Goal: Answer question/provide support: Share knowledge or assist other users

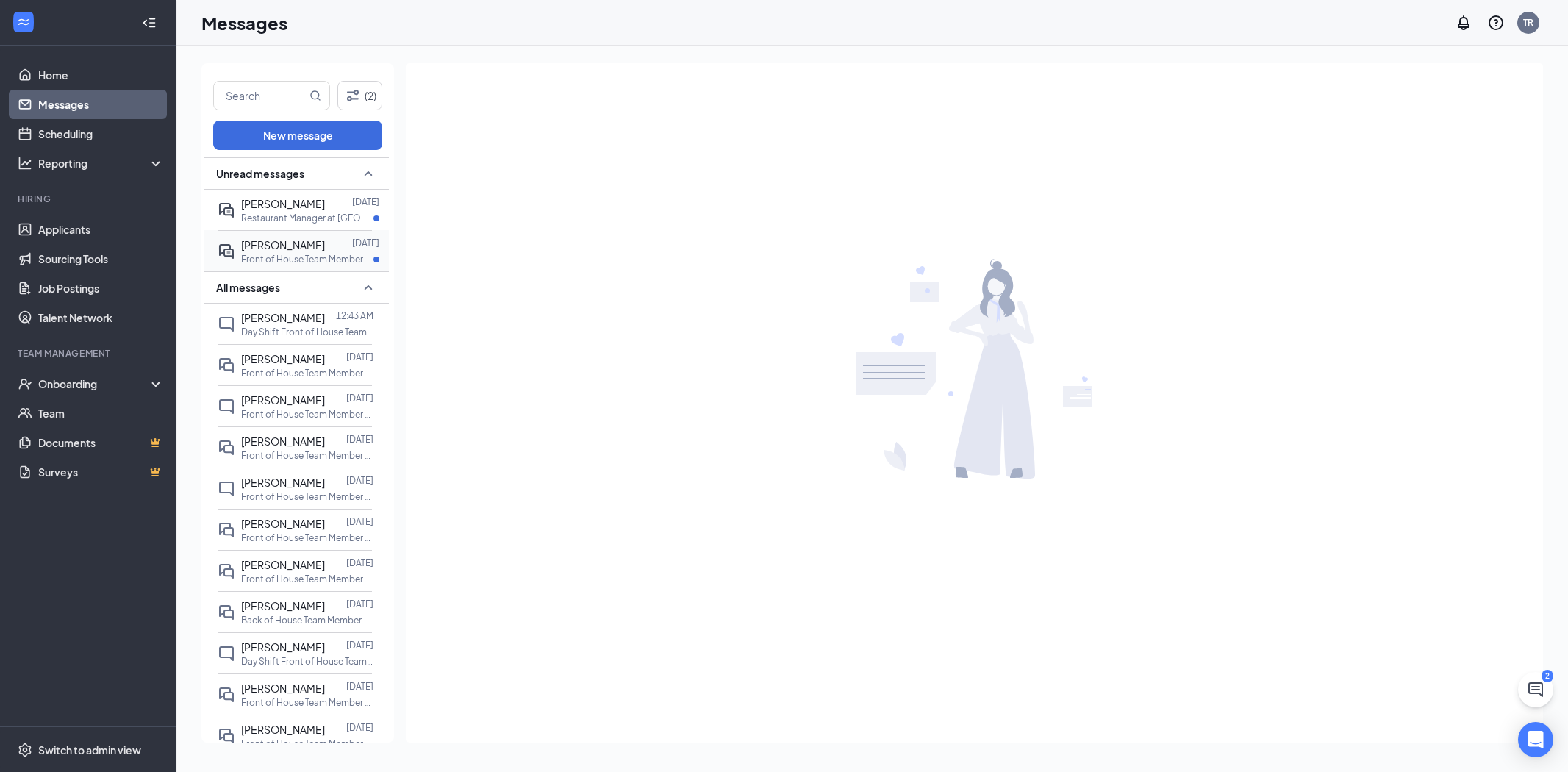
click at [306, 255] on p "Front of House Team Member at [GEOGRAPHIC_DATA][PERSON_NAME]" at bounding box center [307, 259] width 132 height 13
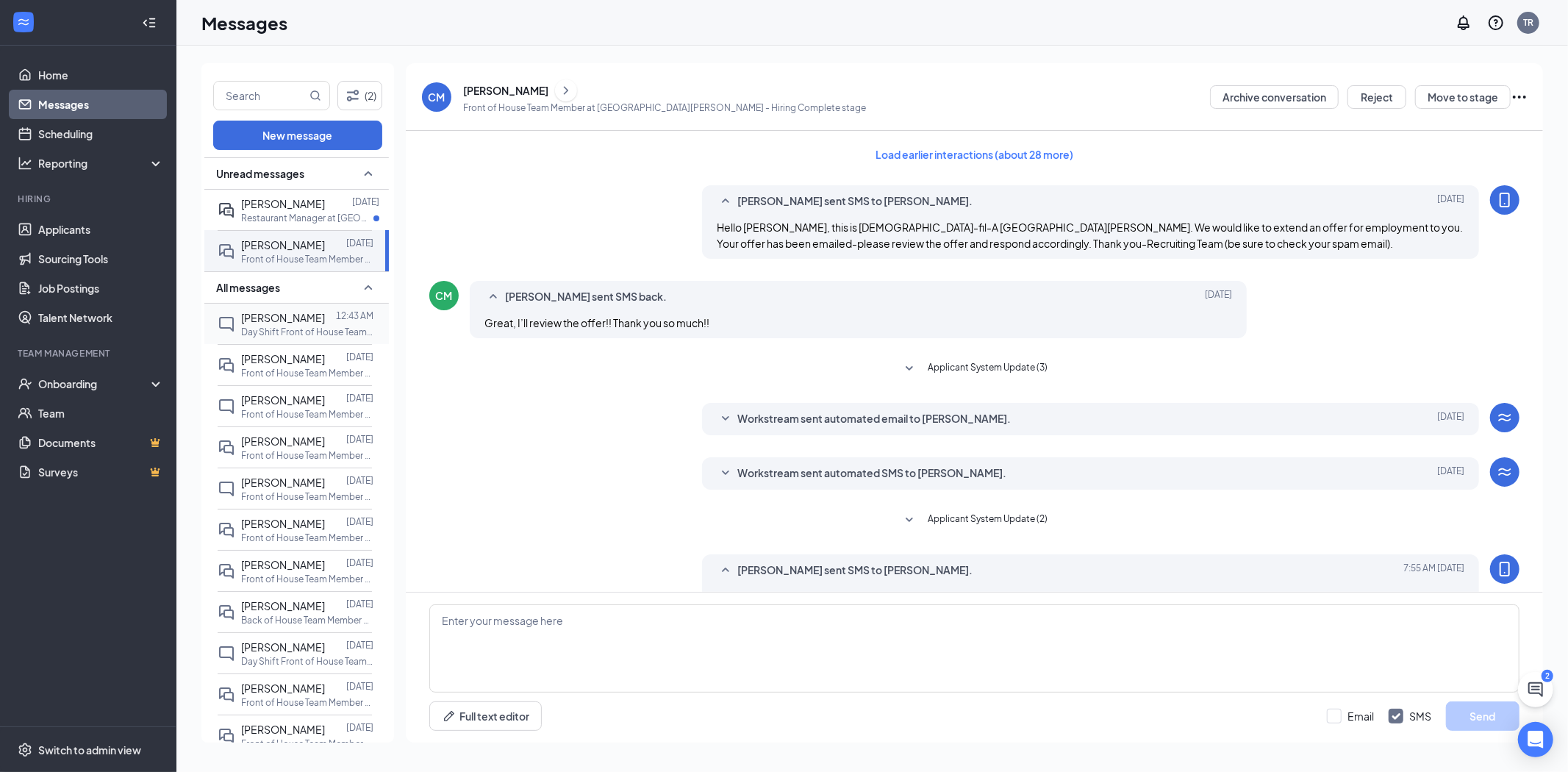
click at [266, 326] on p "Day Shift Front of House Team Member at I-25 & Harmony Rd" at bounding box center [307, 331] width 132 height 13
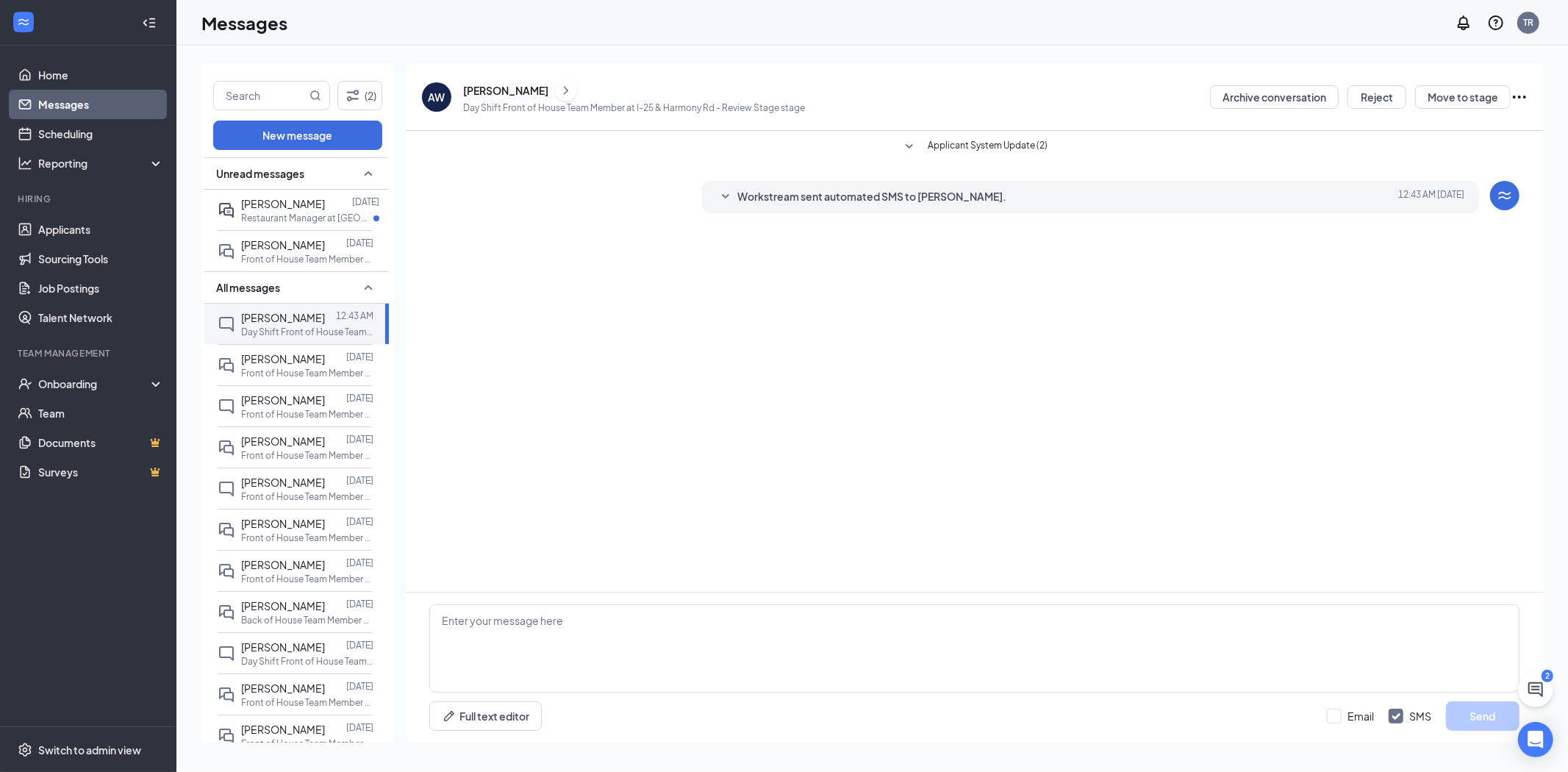
click at [506, 90] on div "[PERSON_NAME]" at bounding box center [506, 91] width 85 height 15
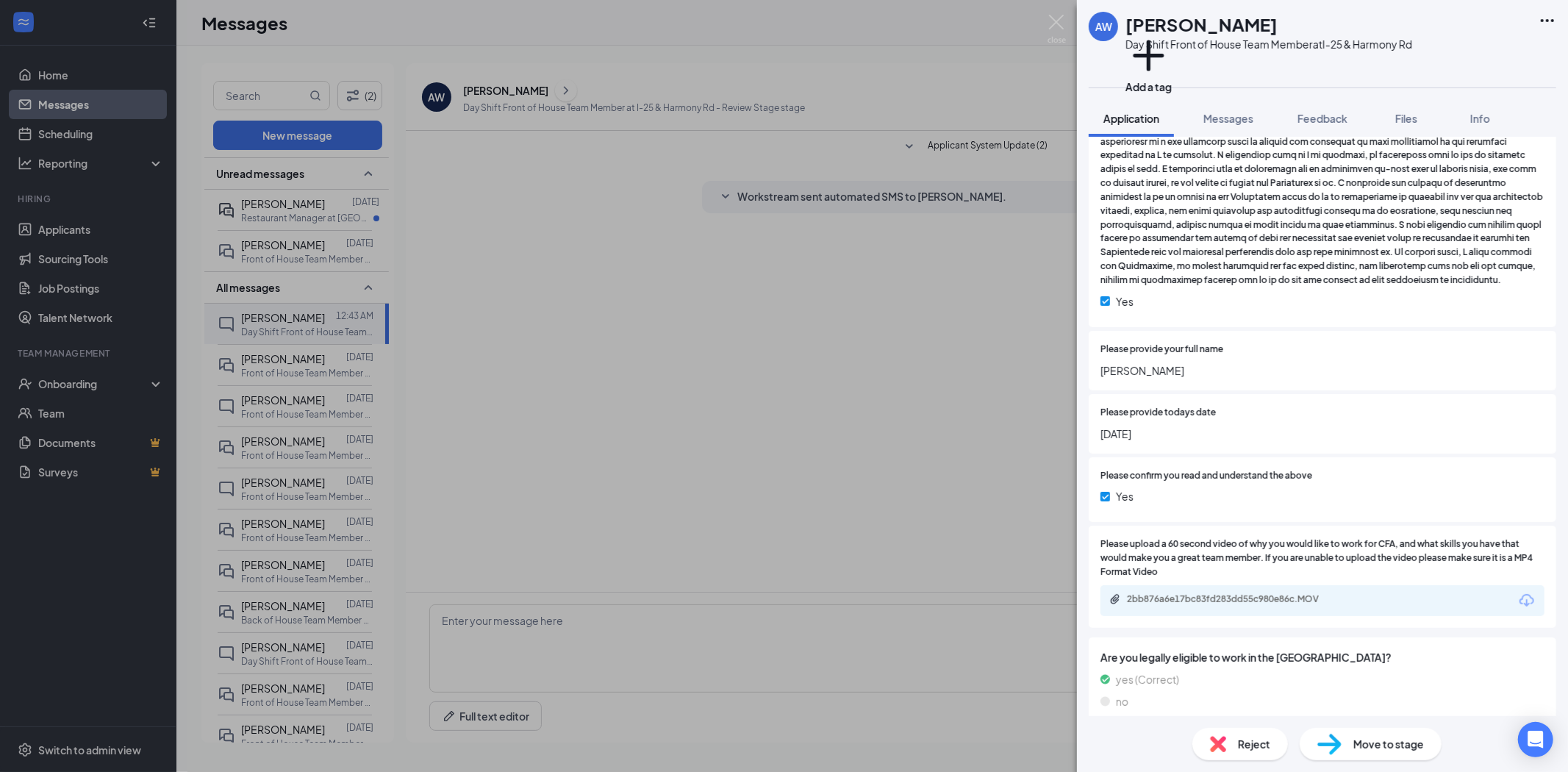
scroll to position [2205, 0]
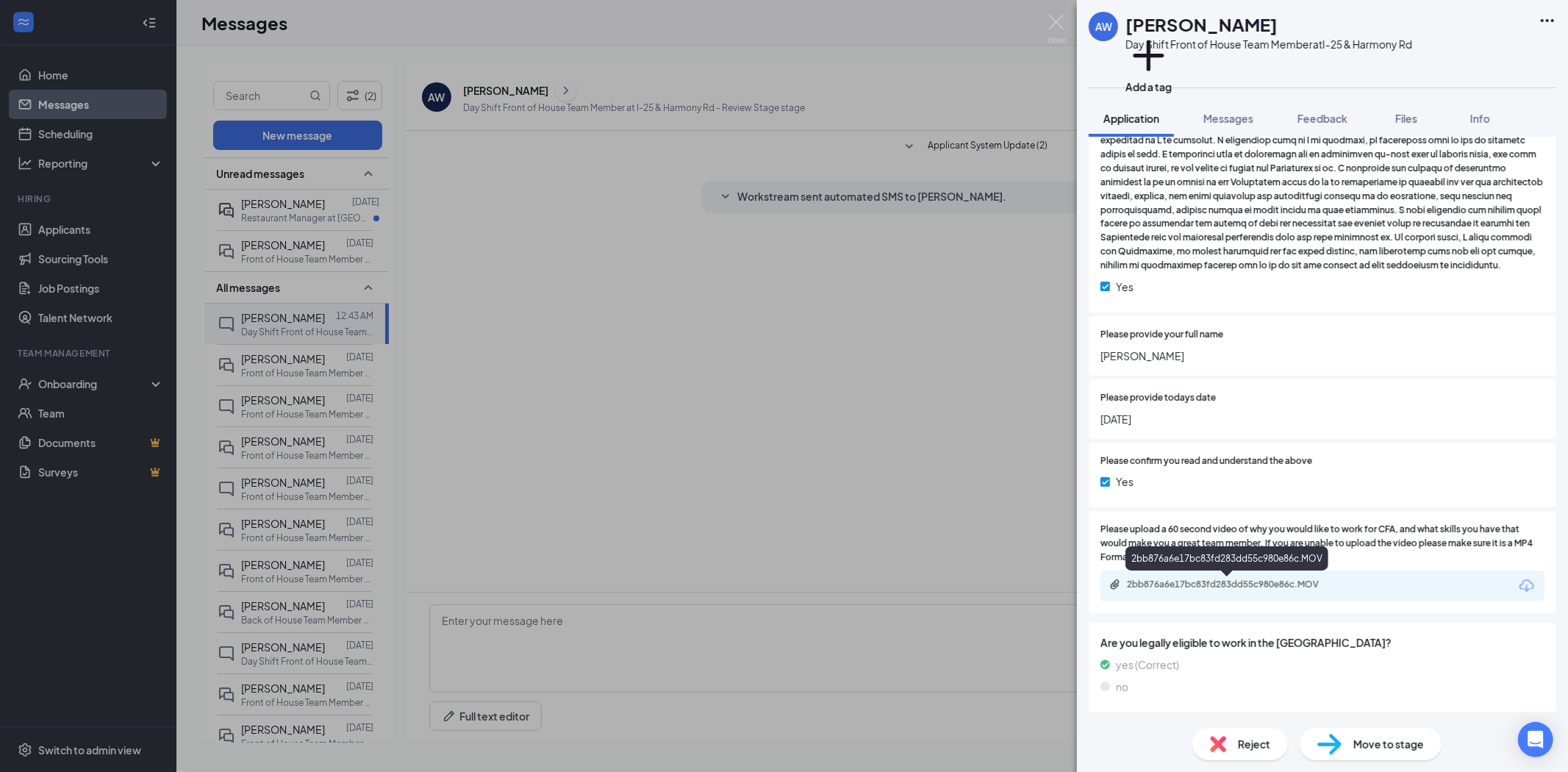
click at [1175, 581] on div "2bb876a6e17bc83fd283dd55c980e86c.MOV" at bounding box center [1230, 584] width 206 height 12
click at [1228, 135] on span at bounding box center [1323, 147] width 444 height 249
click at [1238, 116] on span "Messages" at bounding box center [1228, 118] width 50 height 13
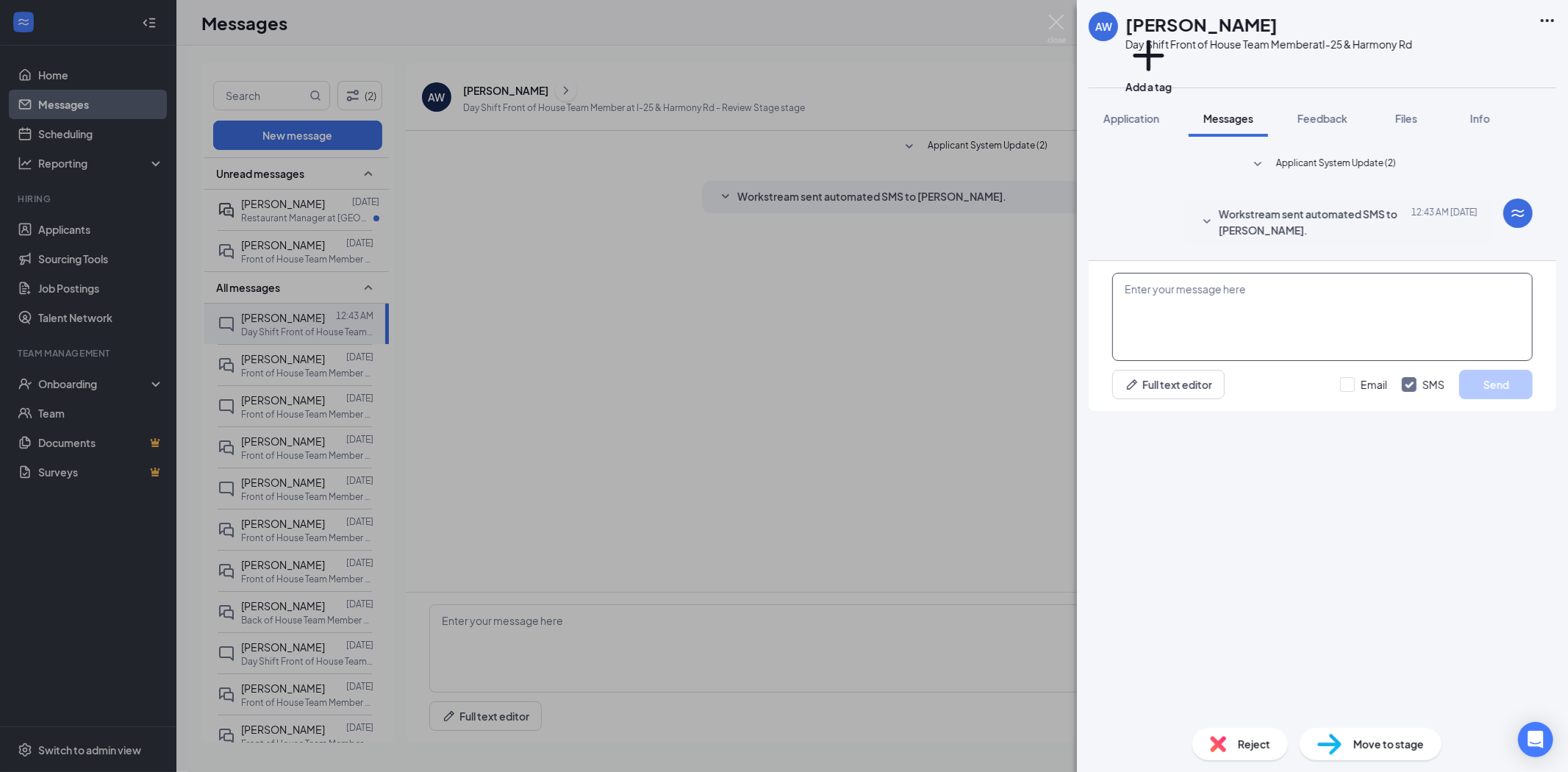
click at [1204, 361] on textarea at bounding box center [1323, 317] width 420 height 88
type textarea "Thank you for applying to [DEMOGRAPHIC_DATA]-fil-A. I would like to schedule a …"
click at [1506, 399] on button "Send" at bounding box center [1496, 384] width 73 height 29
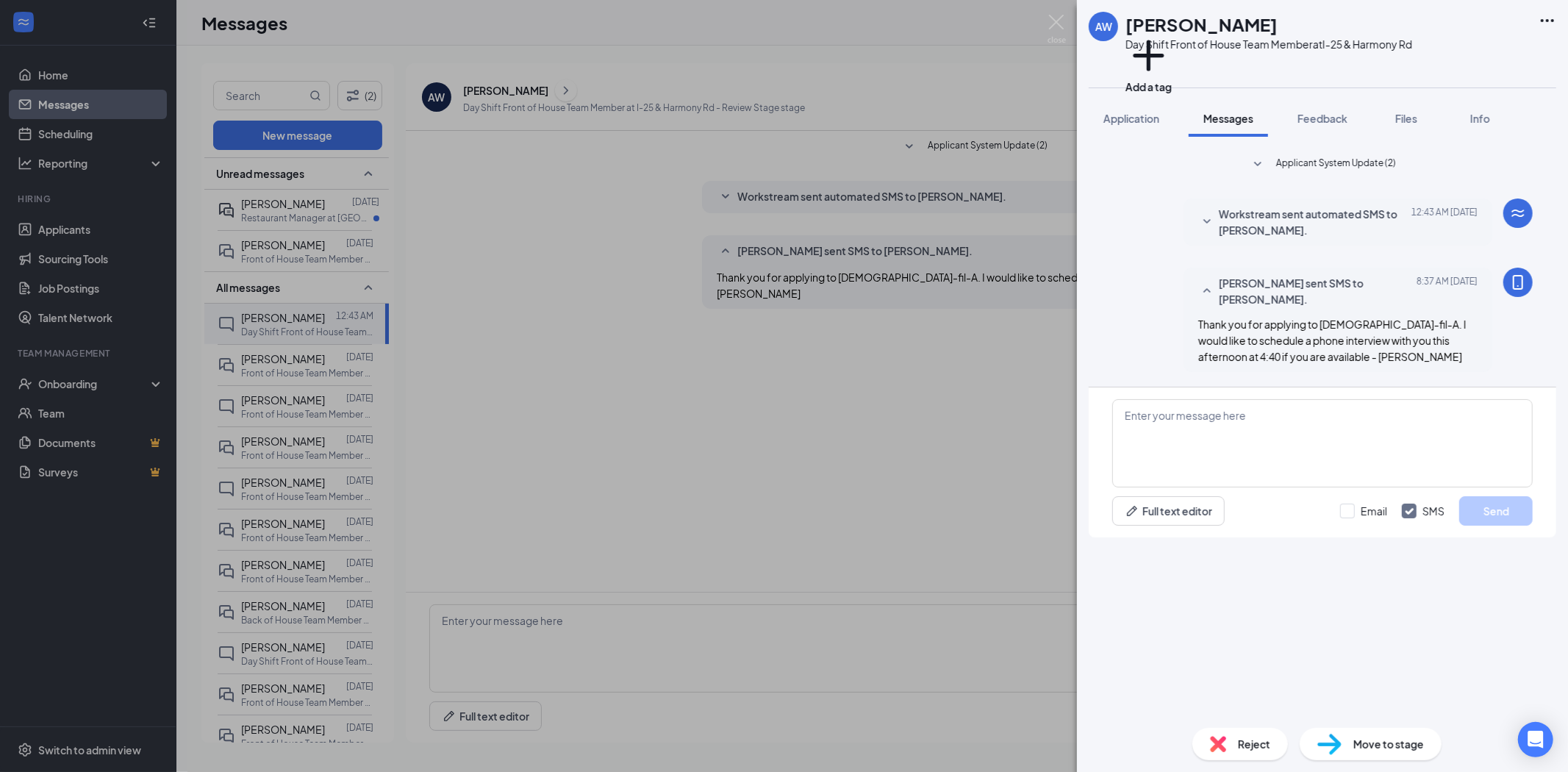
click at [313, 370] on div "AW August [PERSON_NAME] Day Shift Front of House Team Member at I-25 & Harmony …" at bounding box center [784, 386] width 1568 height 772
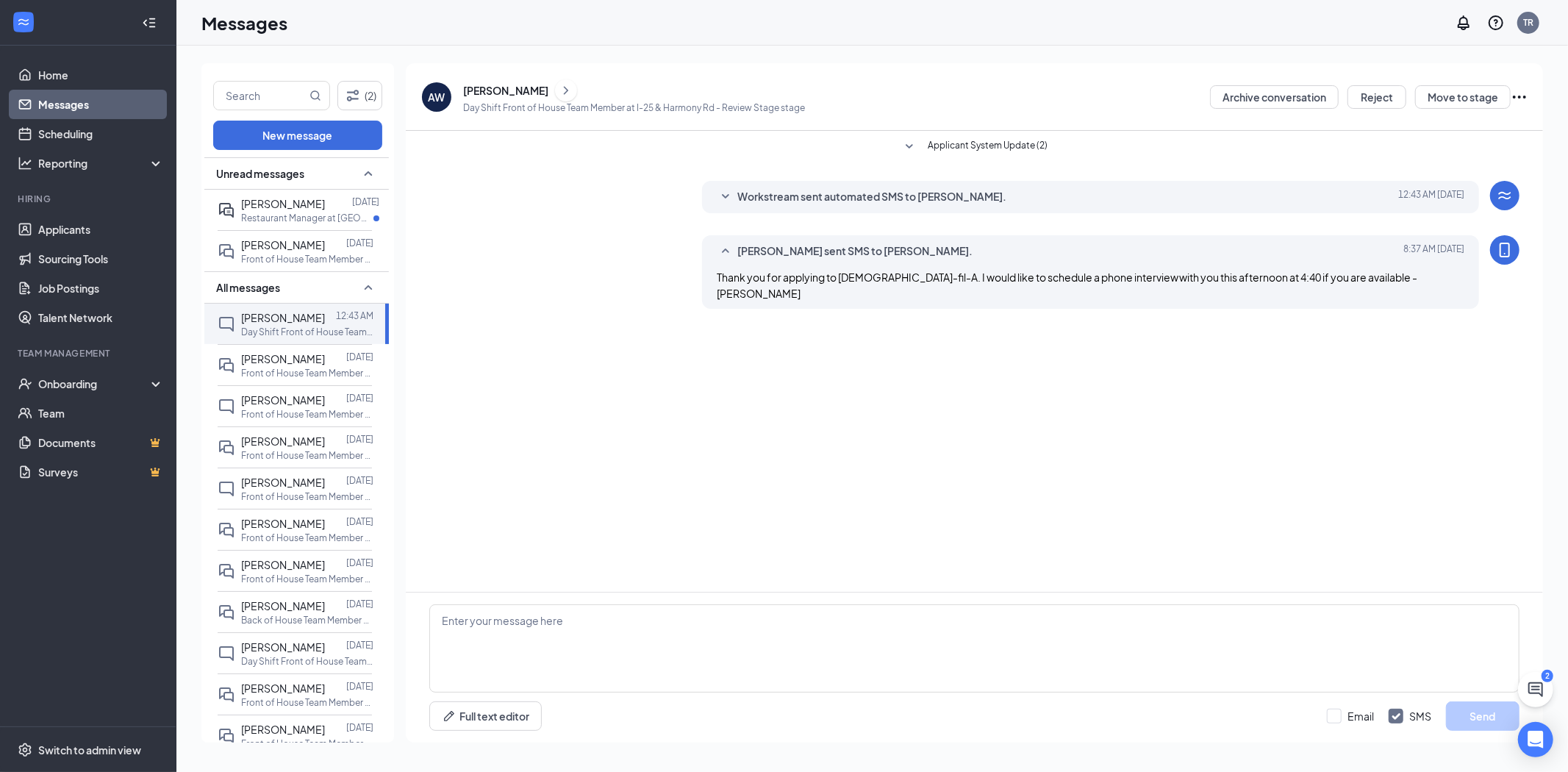
click at [313, 370] on p "Front of House Team Member at [GEOGRAPHIC_DATA][PERSON_NAME]" at bounding box center [307, 373] width 132 height 13
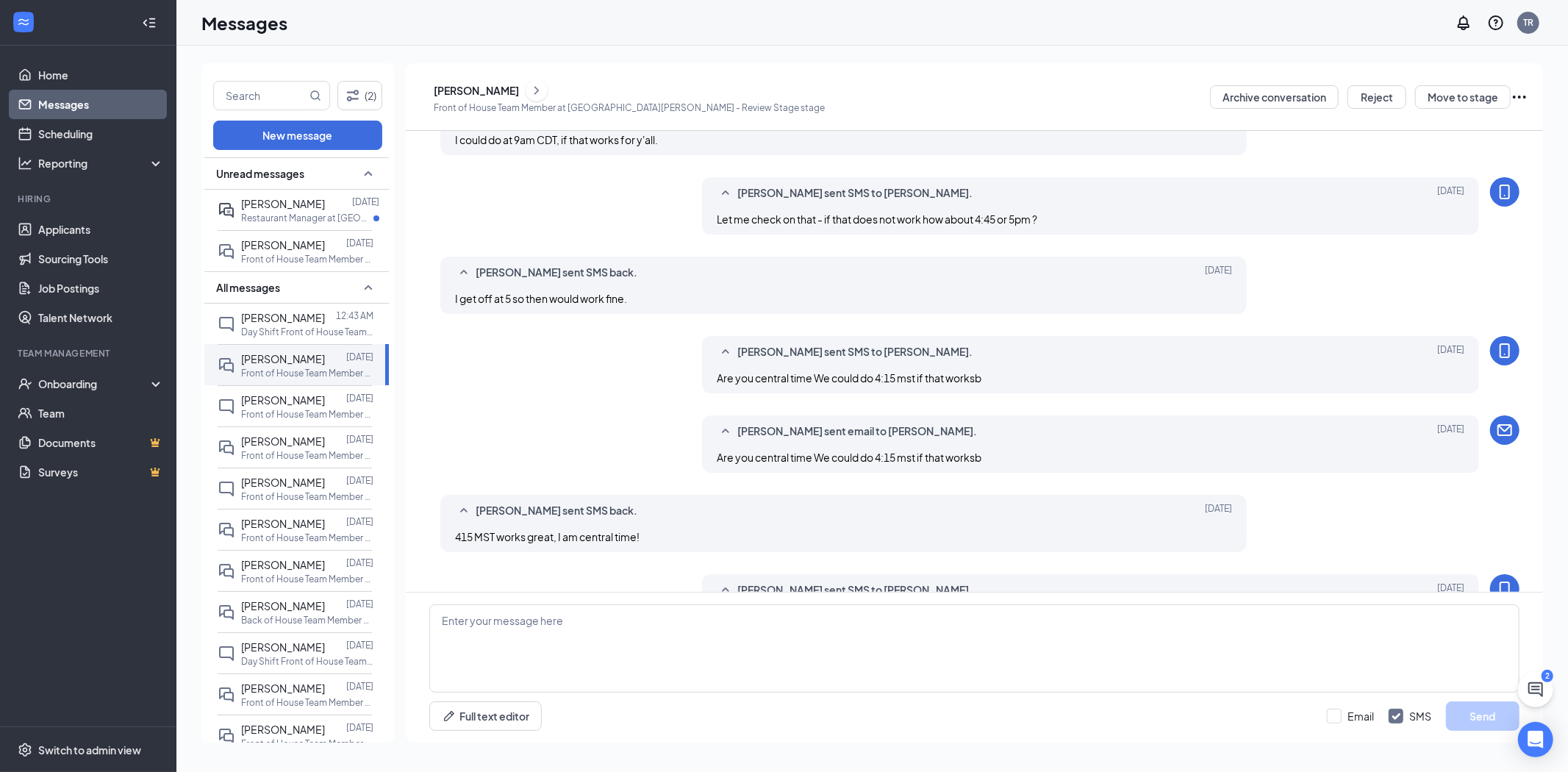
scroll to position [429, 0]
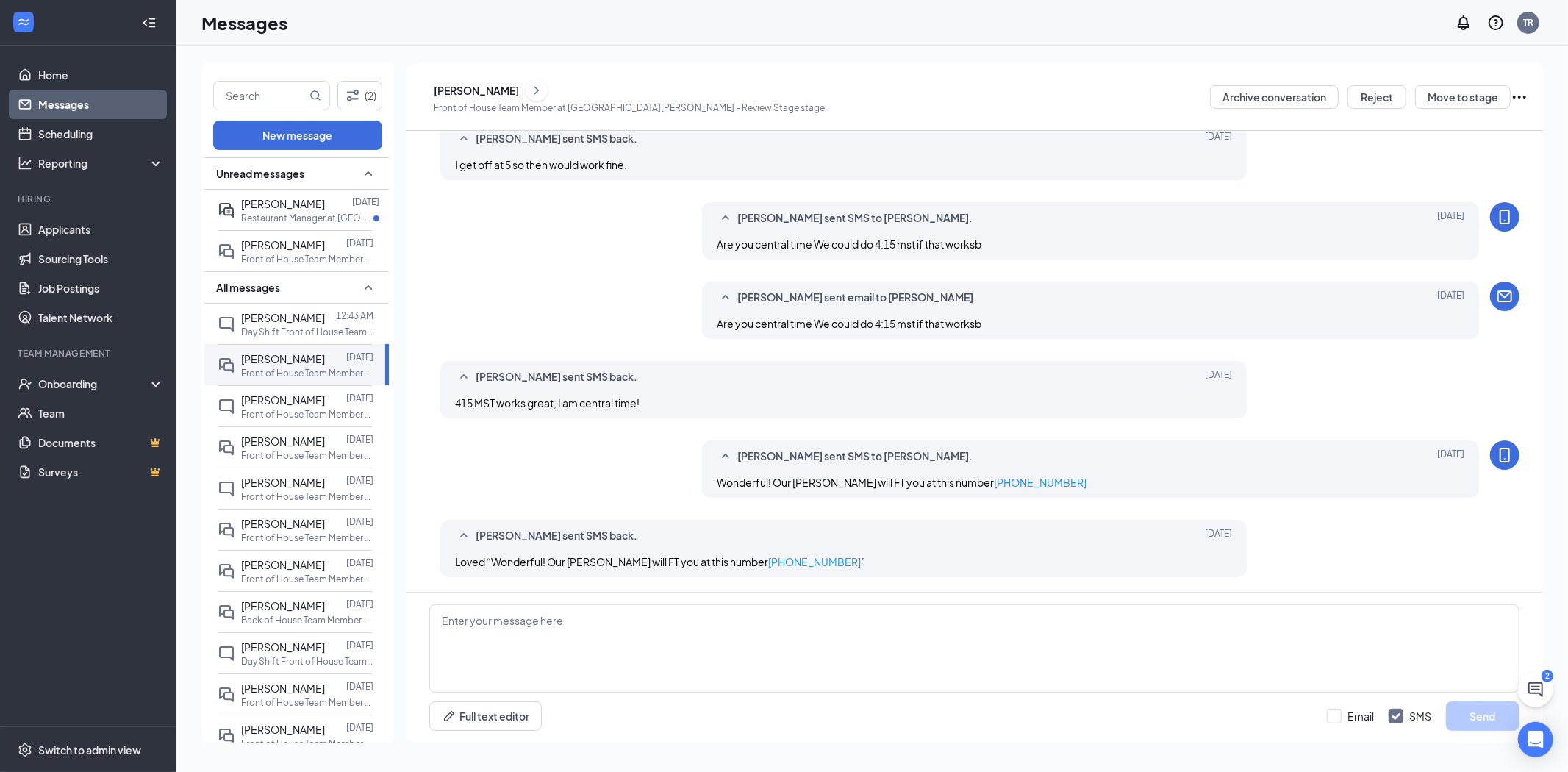
click at [500, 93] on div "[PERSON_NAME]" at bounding box center [477, 91] width 85 height 15
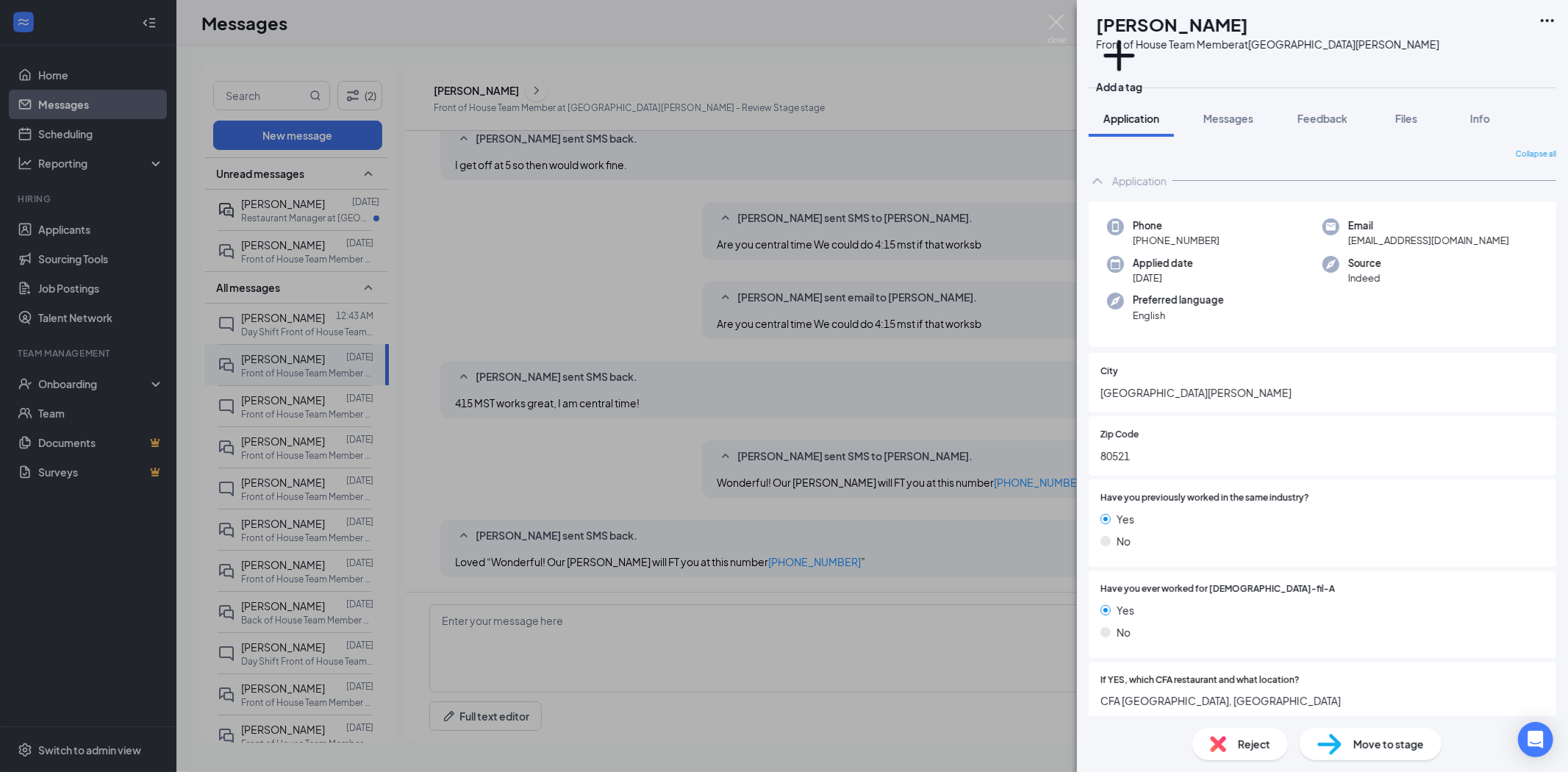
click at [316, 223] on div "TM [PERSON_NAME] Front of House Team Member at [GEOGRAPHIC_DATA][PERSON_NAME] A…" at bounding box center [784, 386] width 1568 height 772
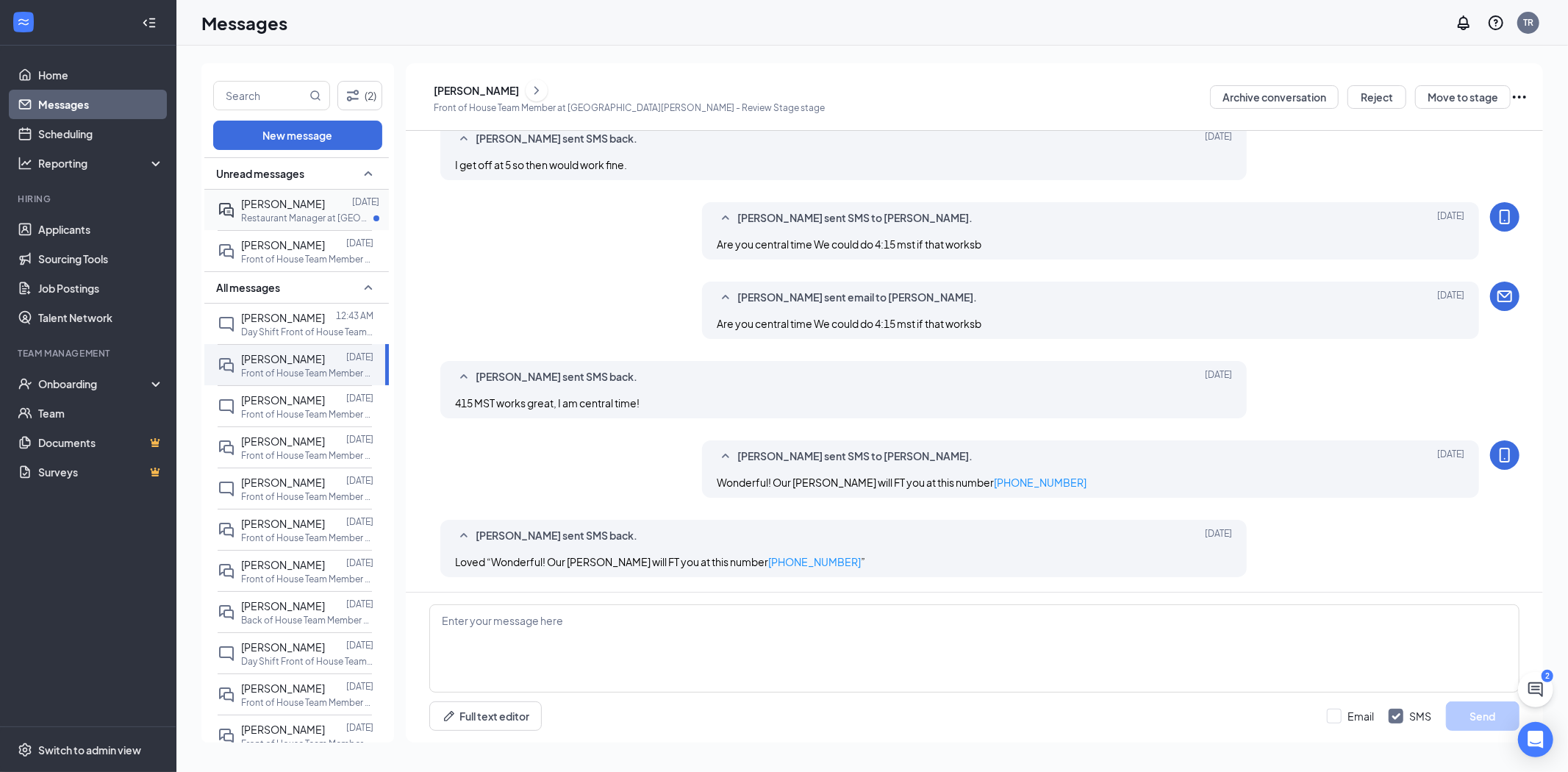
click at [315, 216] on p "Restaurant Manager at [GEOGRAPHIC_DATA]" at bounding box center [307, 218] width 132 height 13
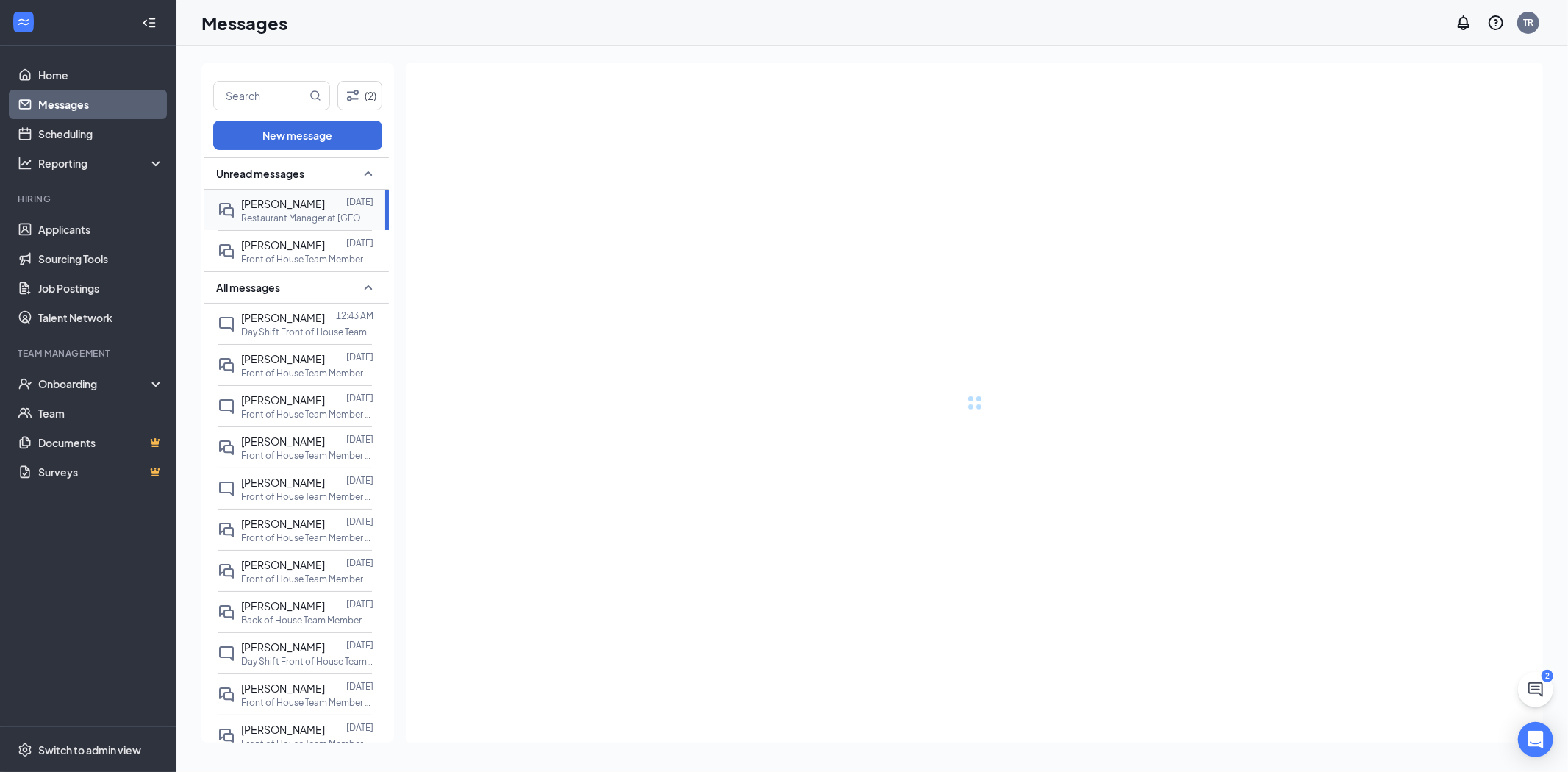
click at [315, 216] on p "Restaurant Manager at [GEOGRAPHIC_DATA]" at bounding box center [307, 218] width 132 height 13
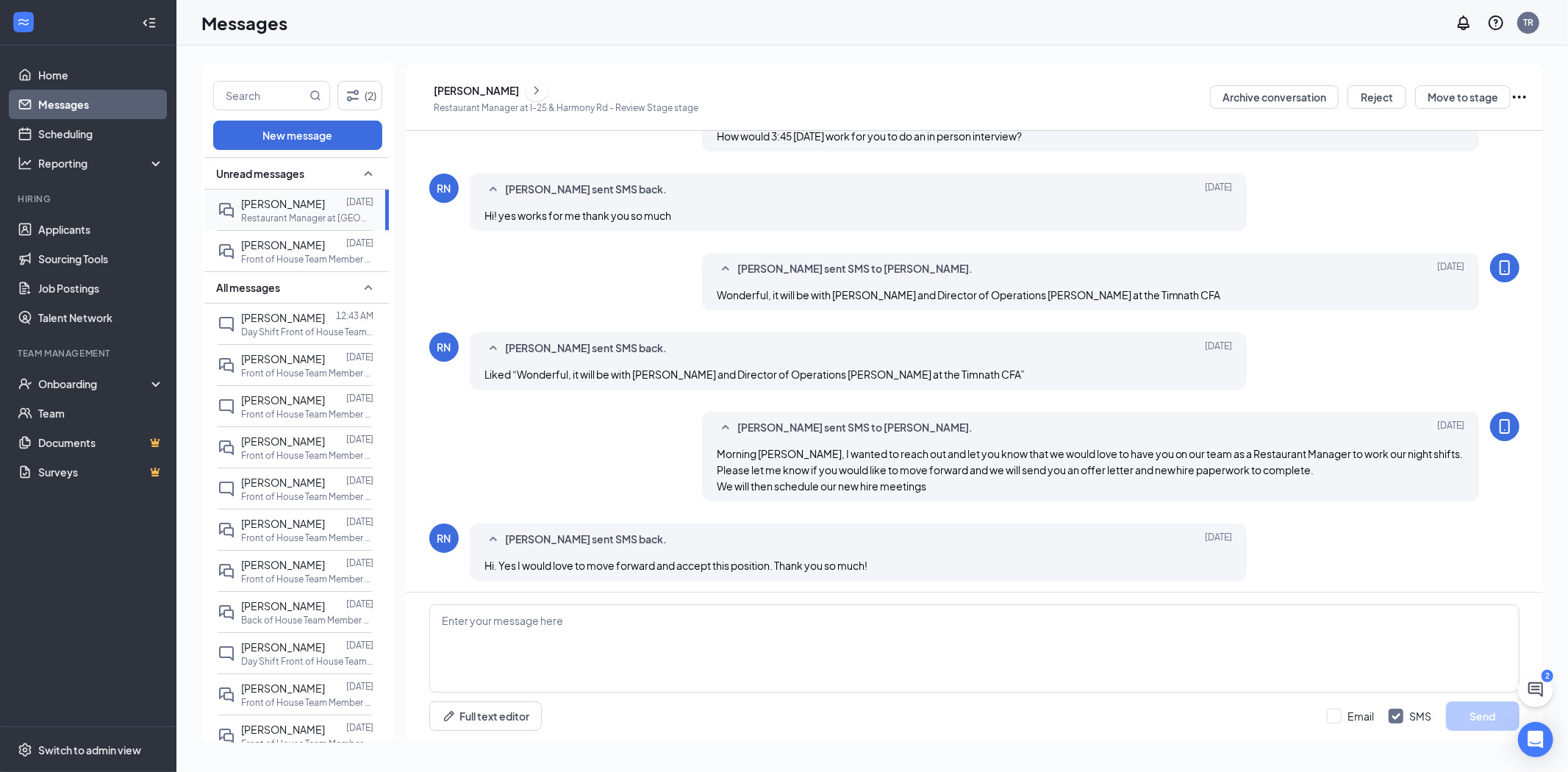
scroll to position [412, 0]
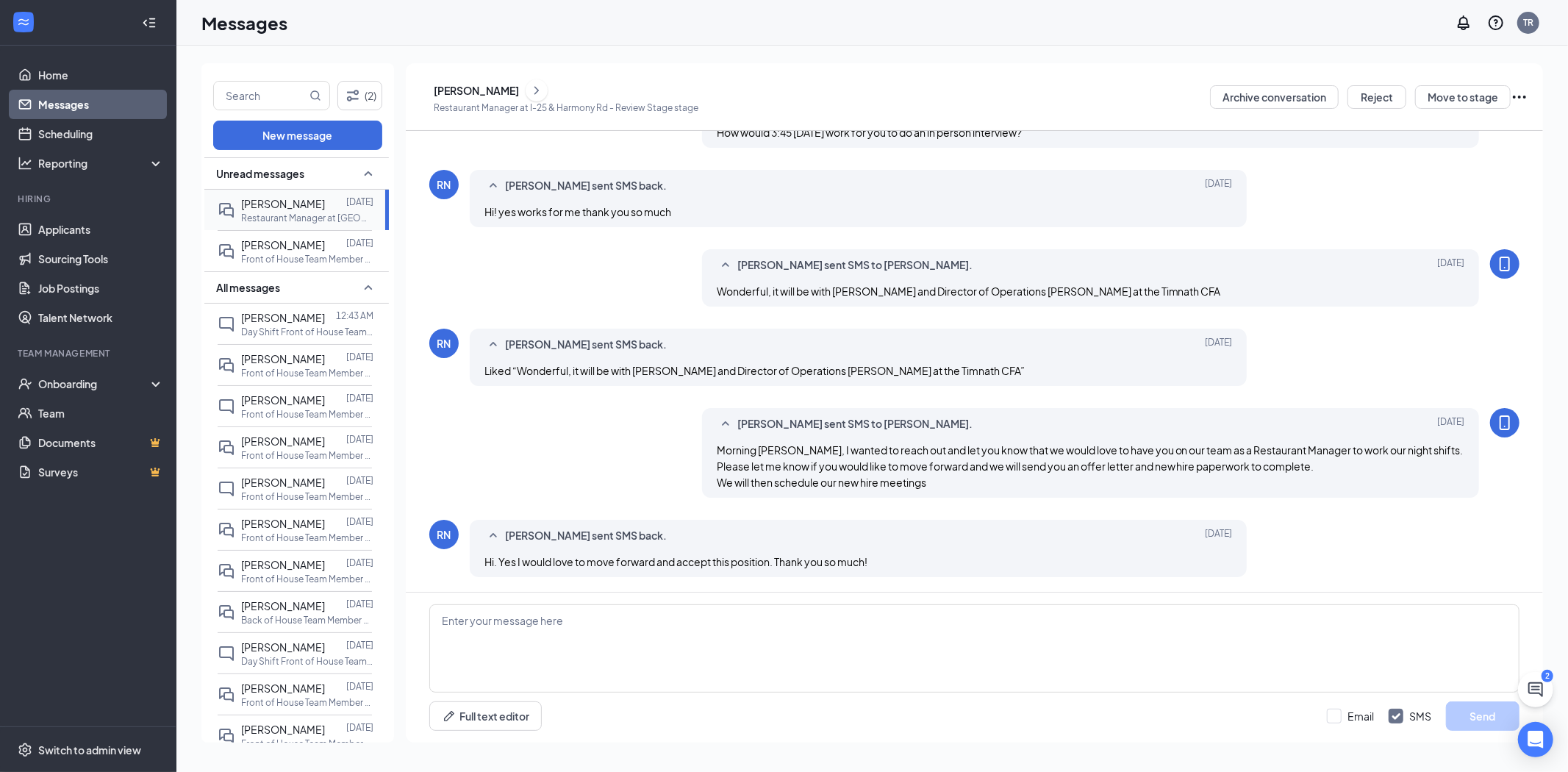
click at [312, 214] on p "Restaurant Manager at [GEOGRAPHIC_DATA]" at bounding box center [307, 218] width 132 height 13
click at [739, 652] on textarea at bounding box center [974, 649] width 1090 height 88
type textarea "Wonderful, we will get the process start."
click at [1489, 713] on button "Send" at bounding box center [1483, 716] width 73 height 29
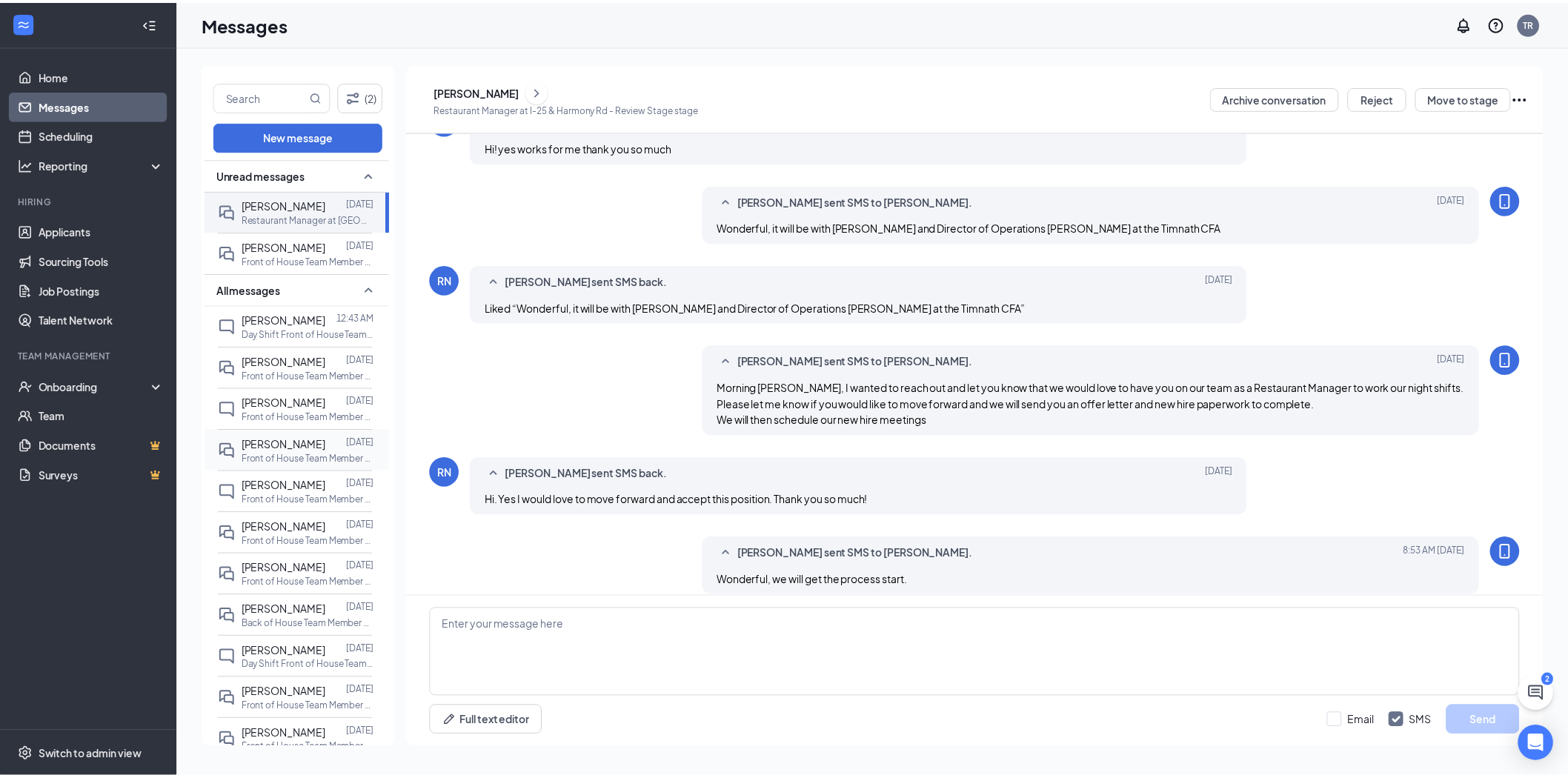
scroll to position [495, 0]
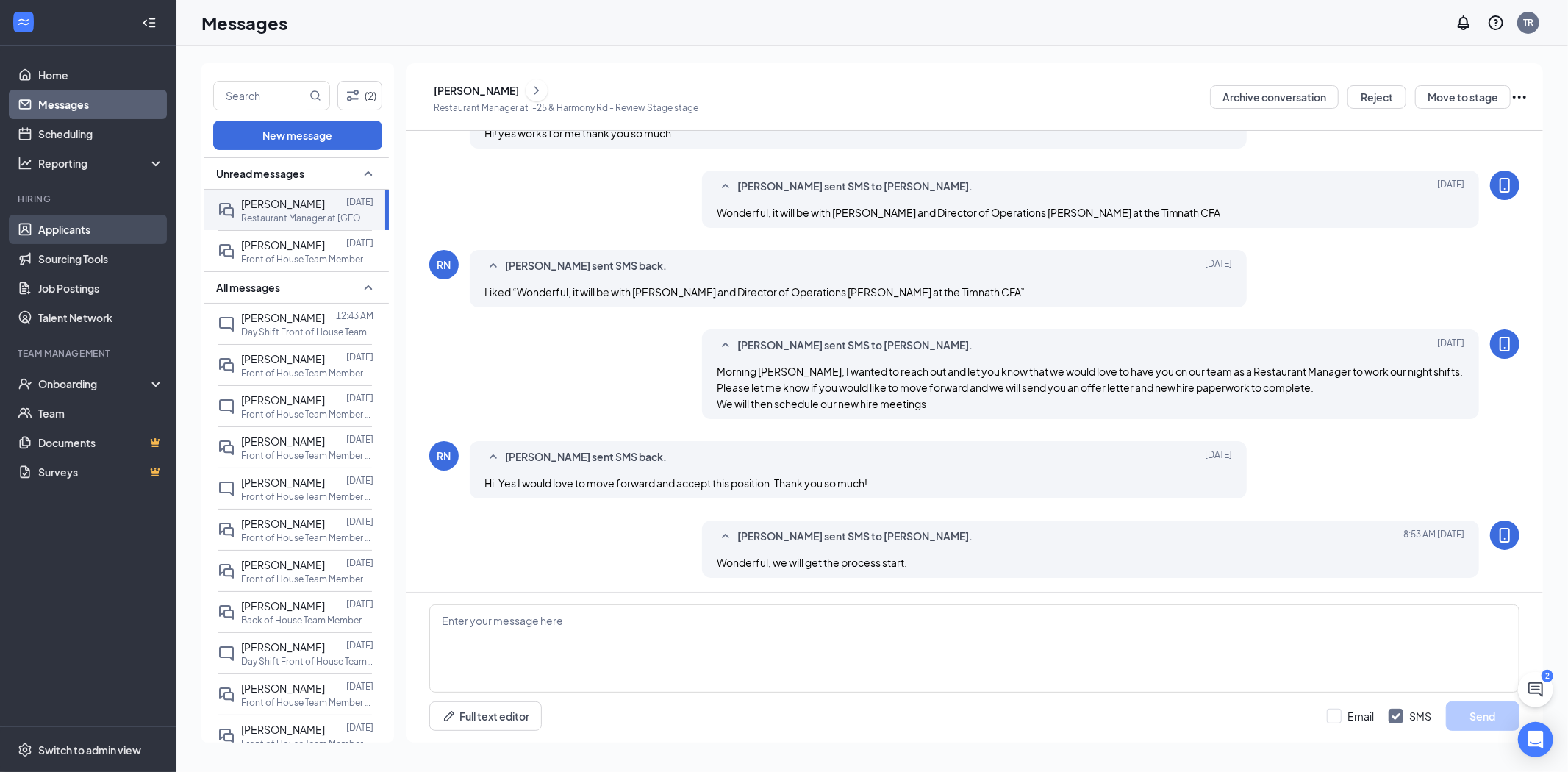
click at [66, 234] on link "Applicants" at bounding box center [101, 229] width 126 height 29
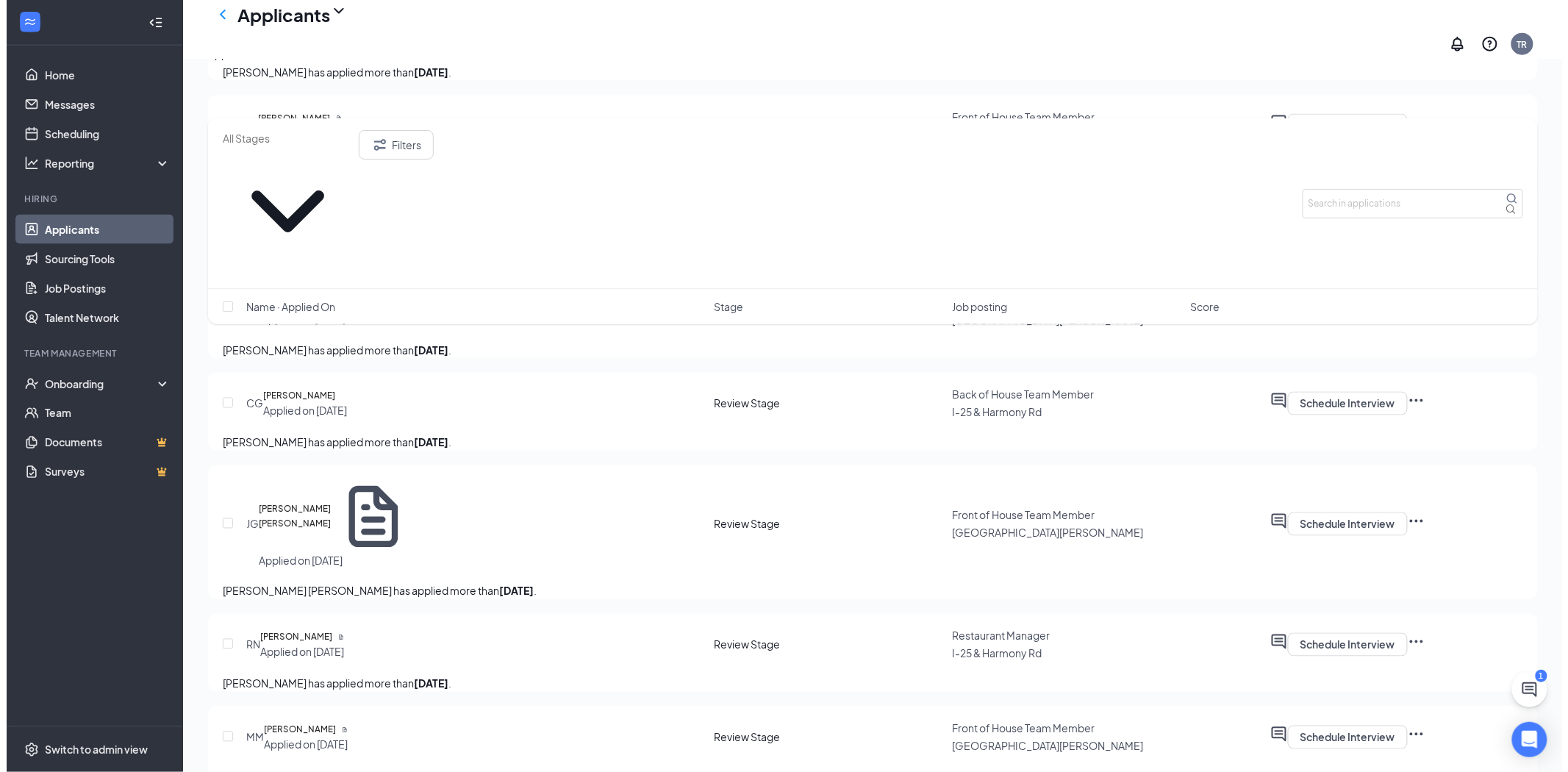
scroll to position [1012, 0]
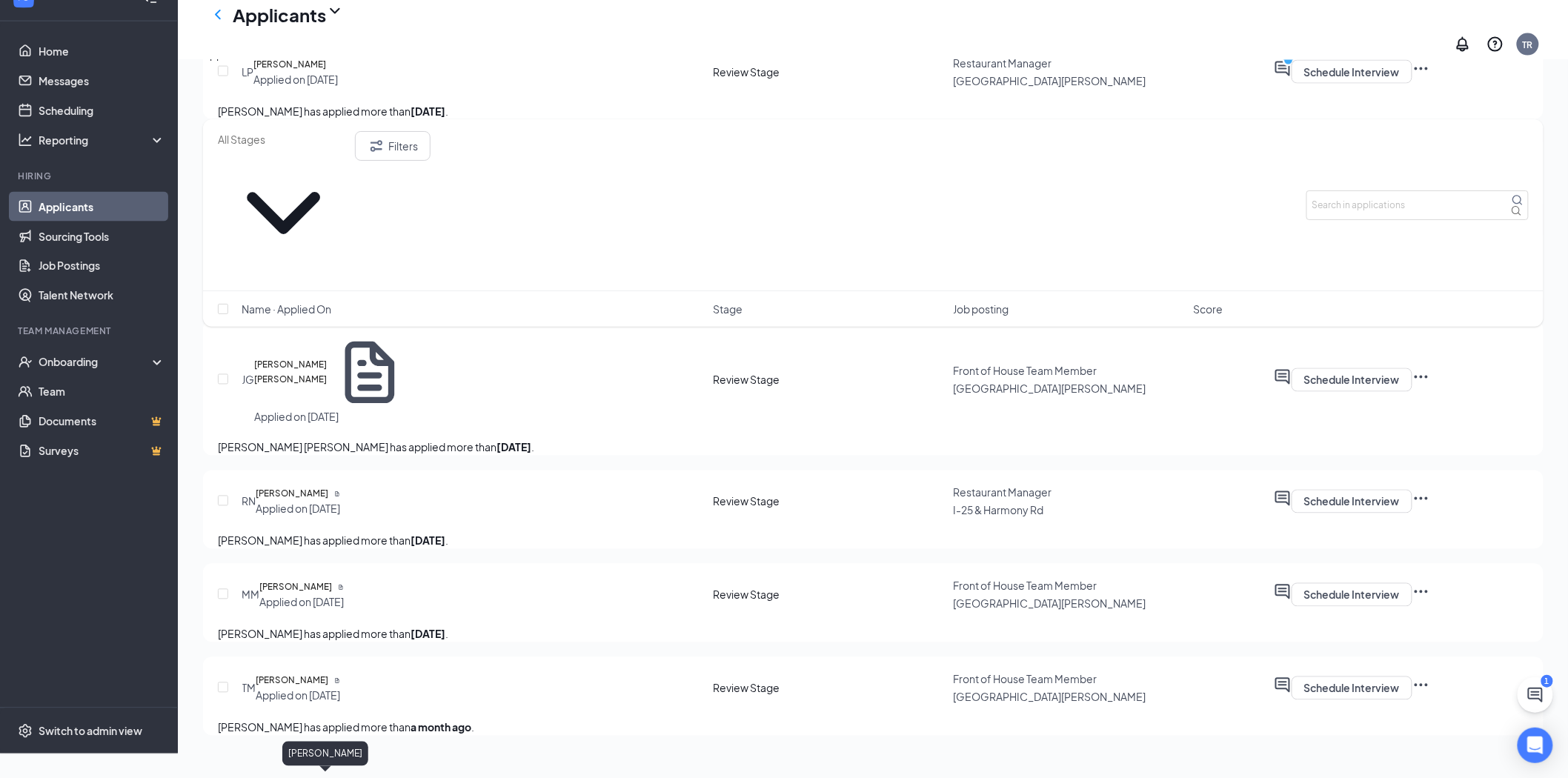
click at [305, 684] on h5 "[PERSON_NAME]" at bounding box center [292, 681] width 72 height 15
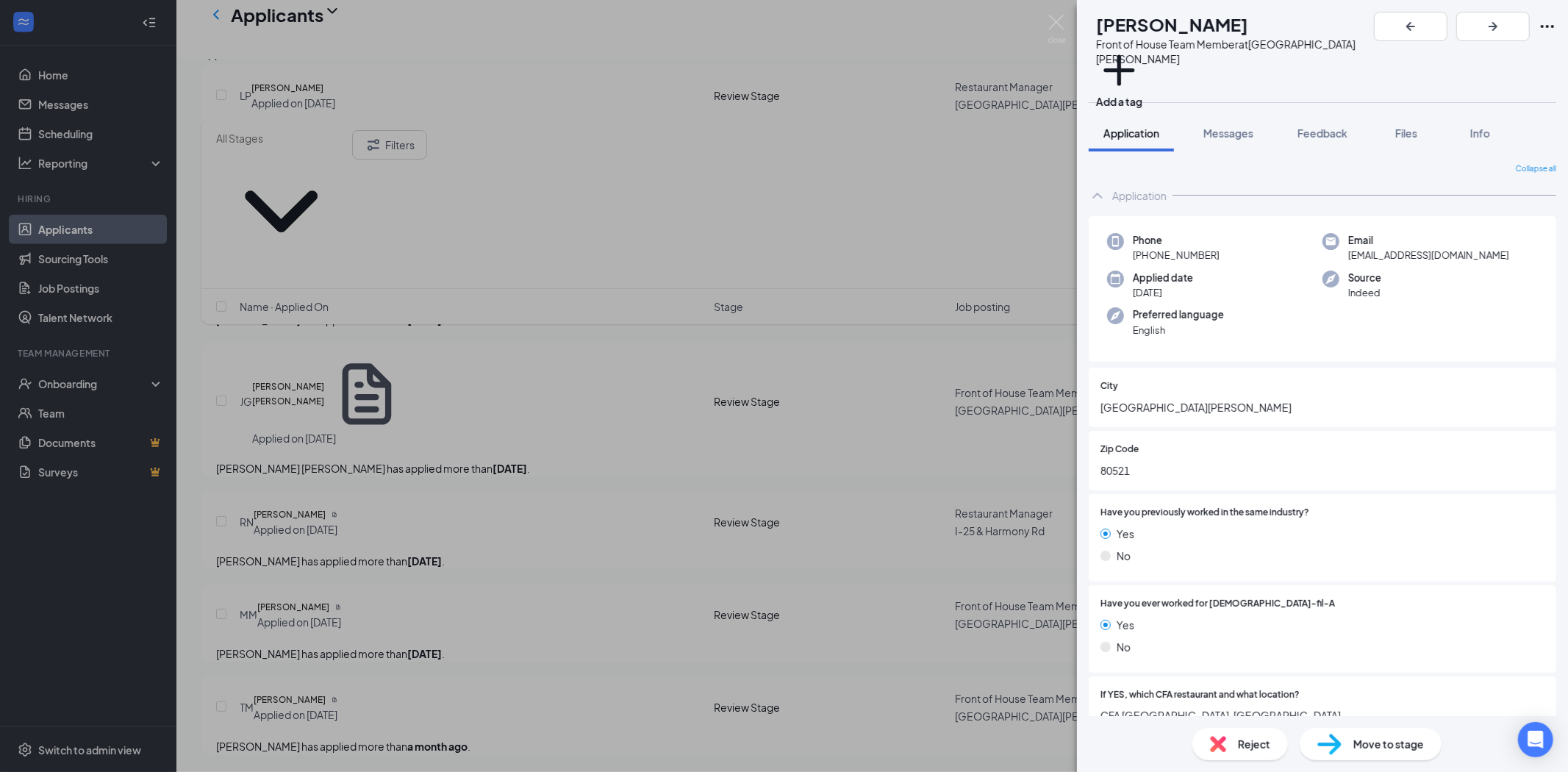
drag, startPoint x: 1231, startPoint y: 234, endPoint x: 1124, endPoint y: 245, distance: 107.6
click at [1124, 245] on div "Phone [PHONE_NUMBER]" at bounding box center [1215, 248] width 215 height 30
copy span "[PHONE_NUMBER]"
click at [1244, 126] on span "Messages" at bounding box center [1228, 133] width 50 height 13
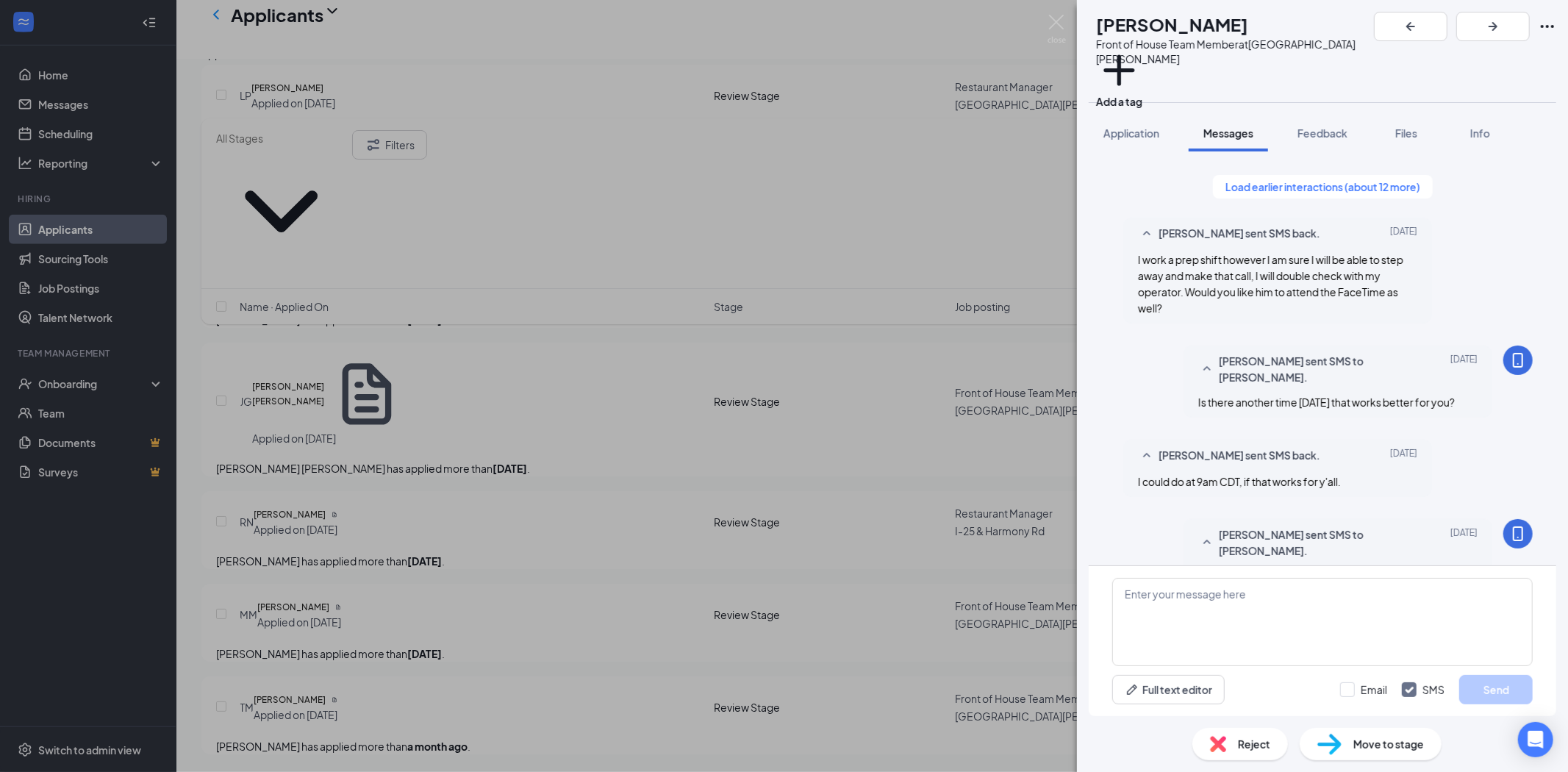
scroll to position [459, 0]
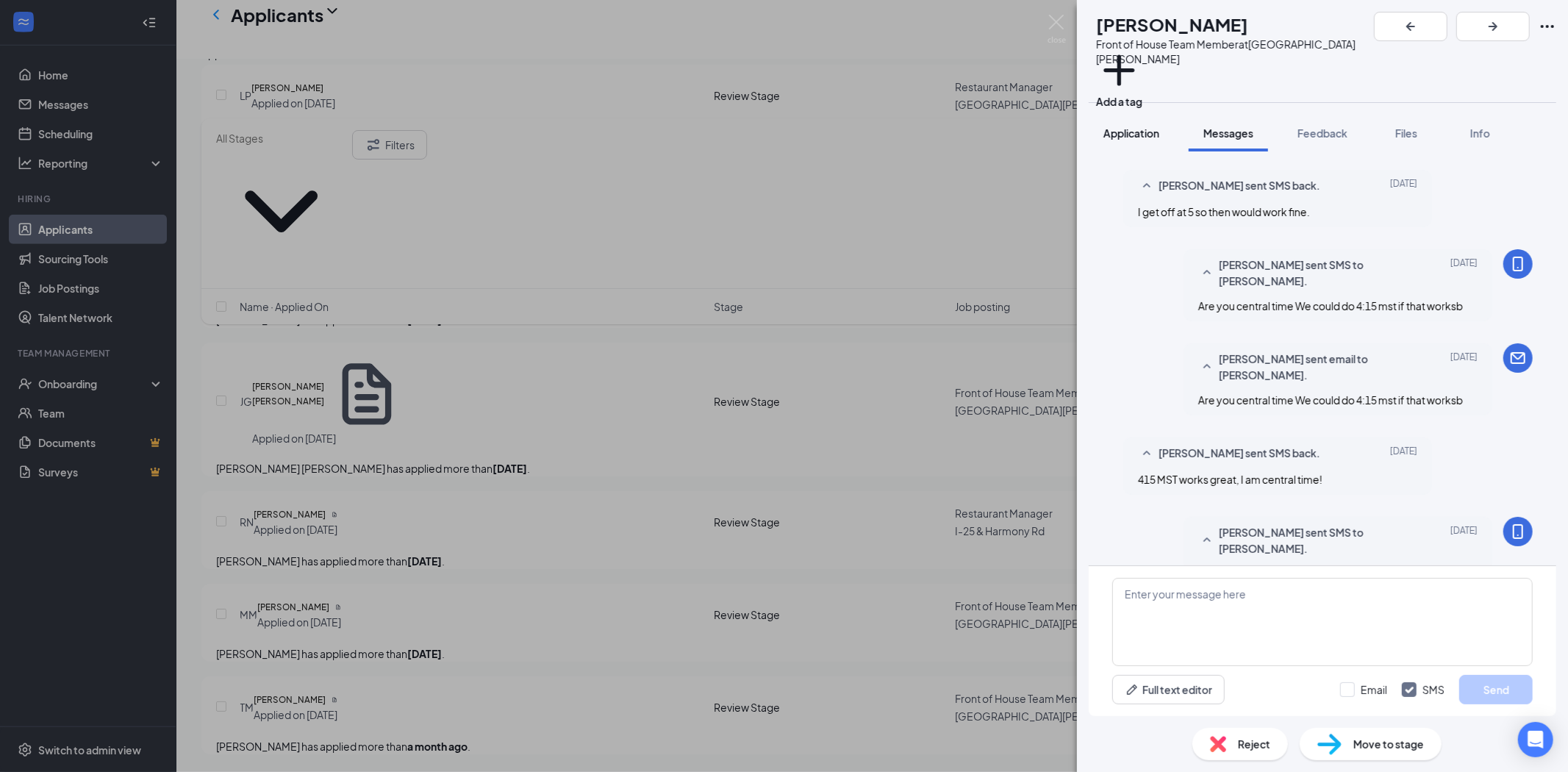
drag, startPoint x: 1143, startPoint y: 118, endPoint x: 1153, endPoint y: 123, distance: 11.2
click at [1143, 126] on span "Application" at bounding box center [1131, 133] width 56 height 13
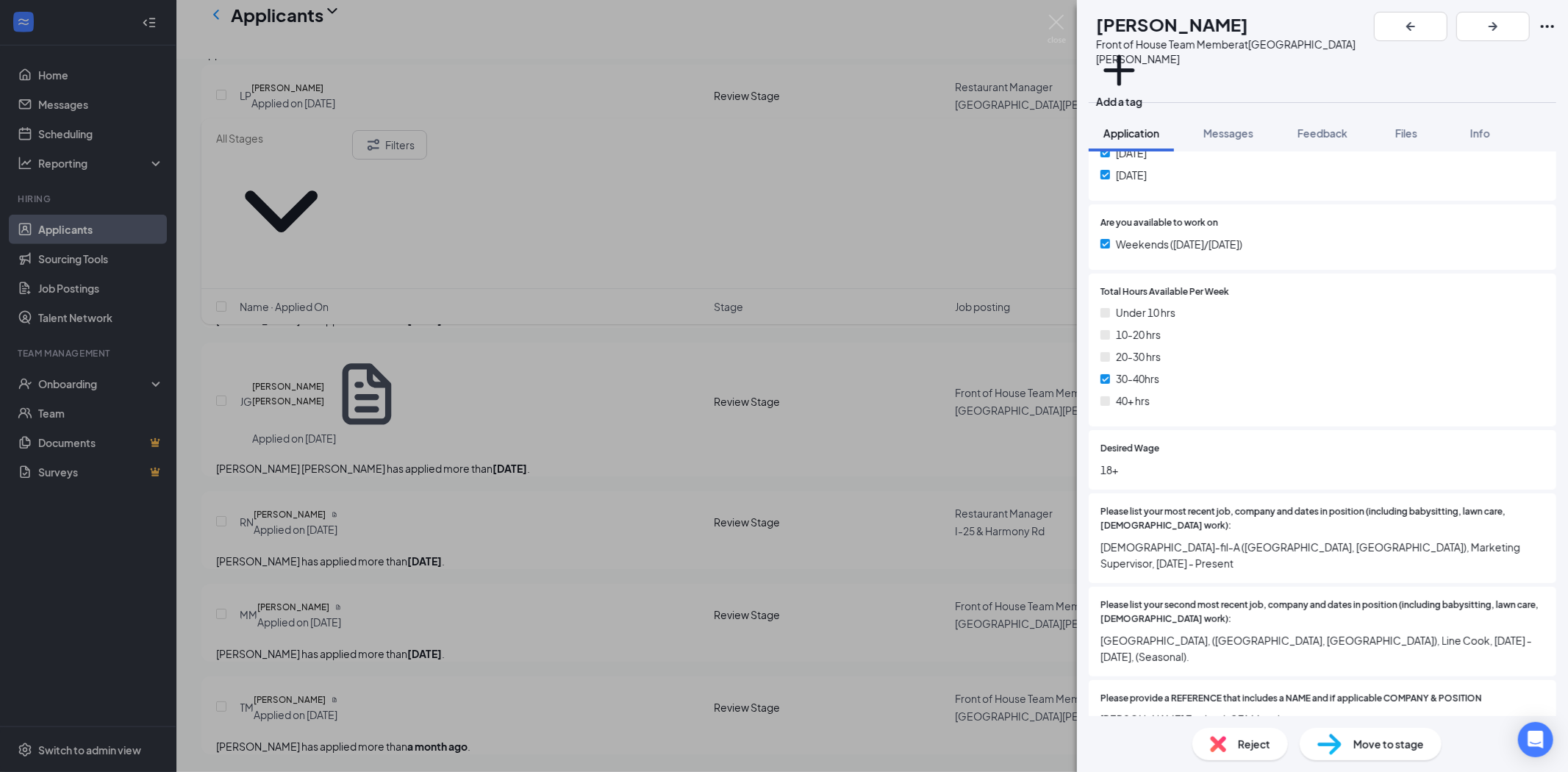
scroll to position [1225, 0]
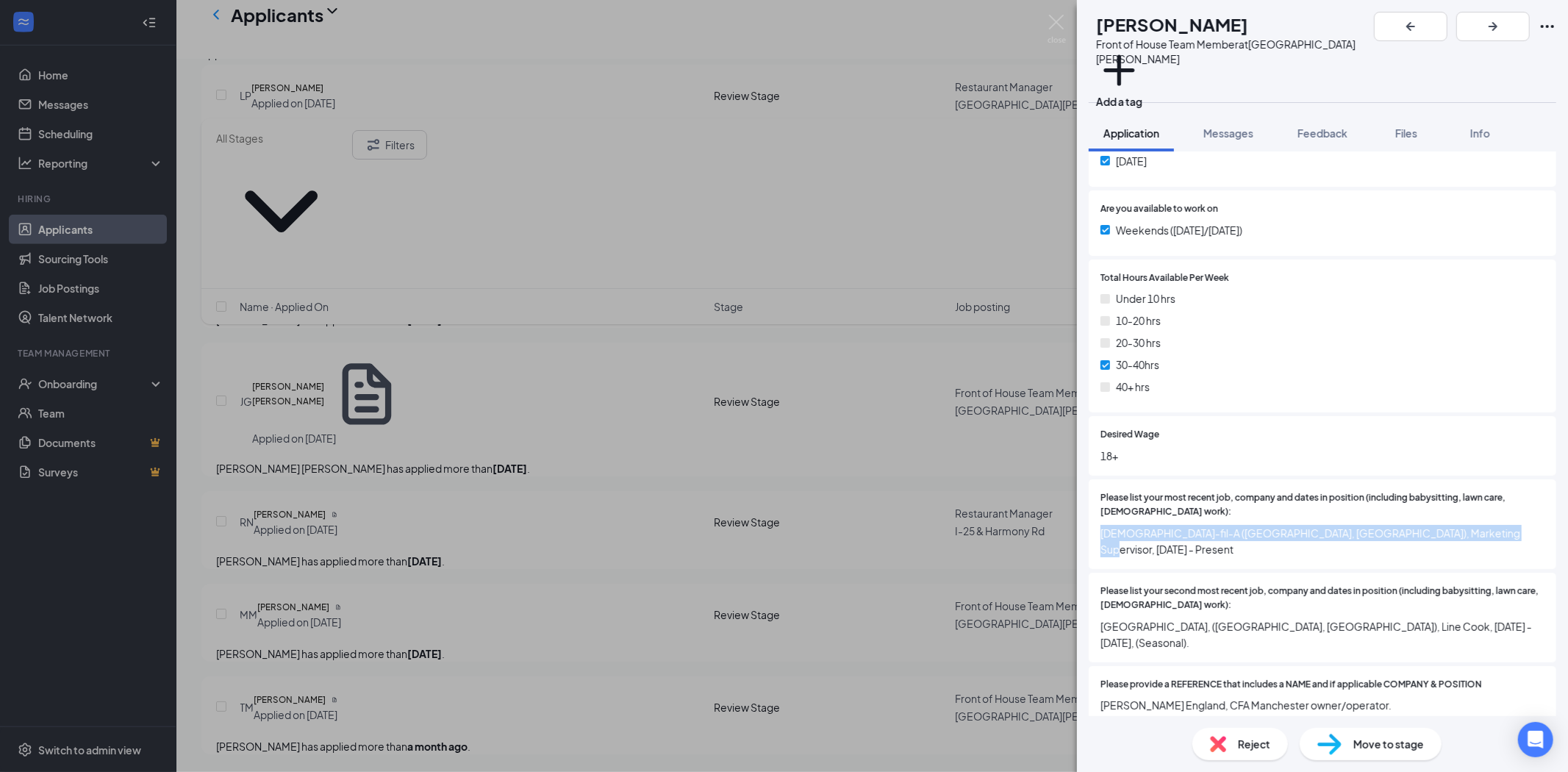
drag, startPoint x: 1486, startPoint y: 517, endPoint x: 1100, endPoint y: 519, distance: 386.0
click at [1100, 525] on span "[DEMOGRAPHIC_DATA]-fil-A ([GEOGRAPHIC_DATA], [GEOGRAPHIC_DATA]), Marketing Supe…" at bounding box center [1323, 541] width 444 height 32
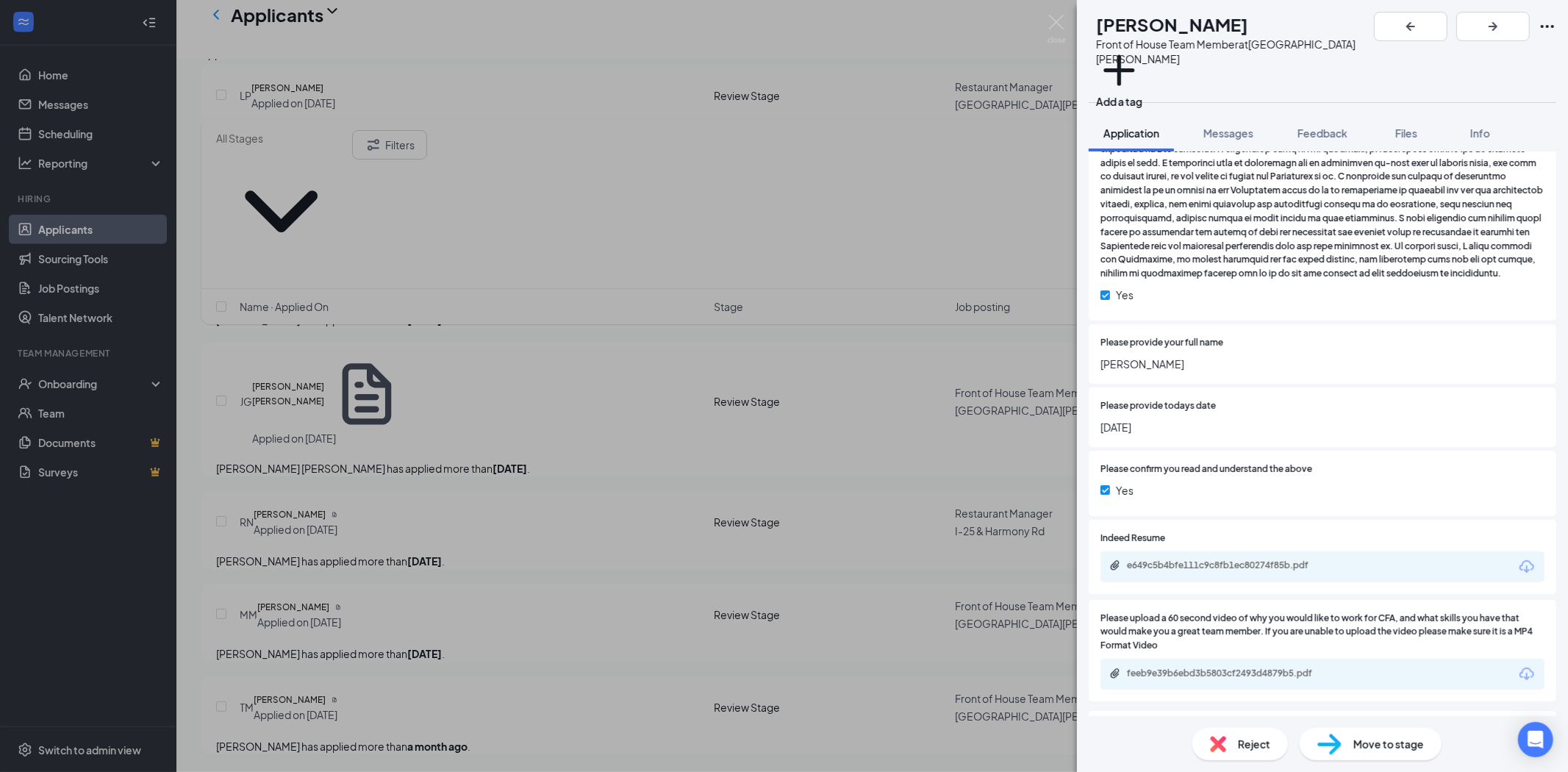
scroll to position [2175, 0]
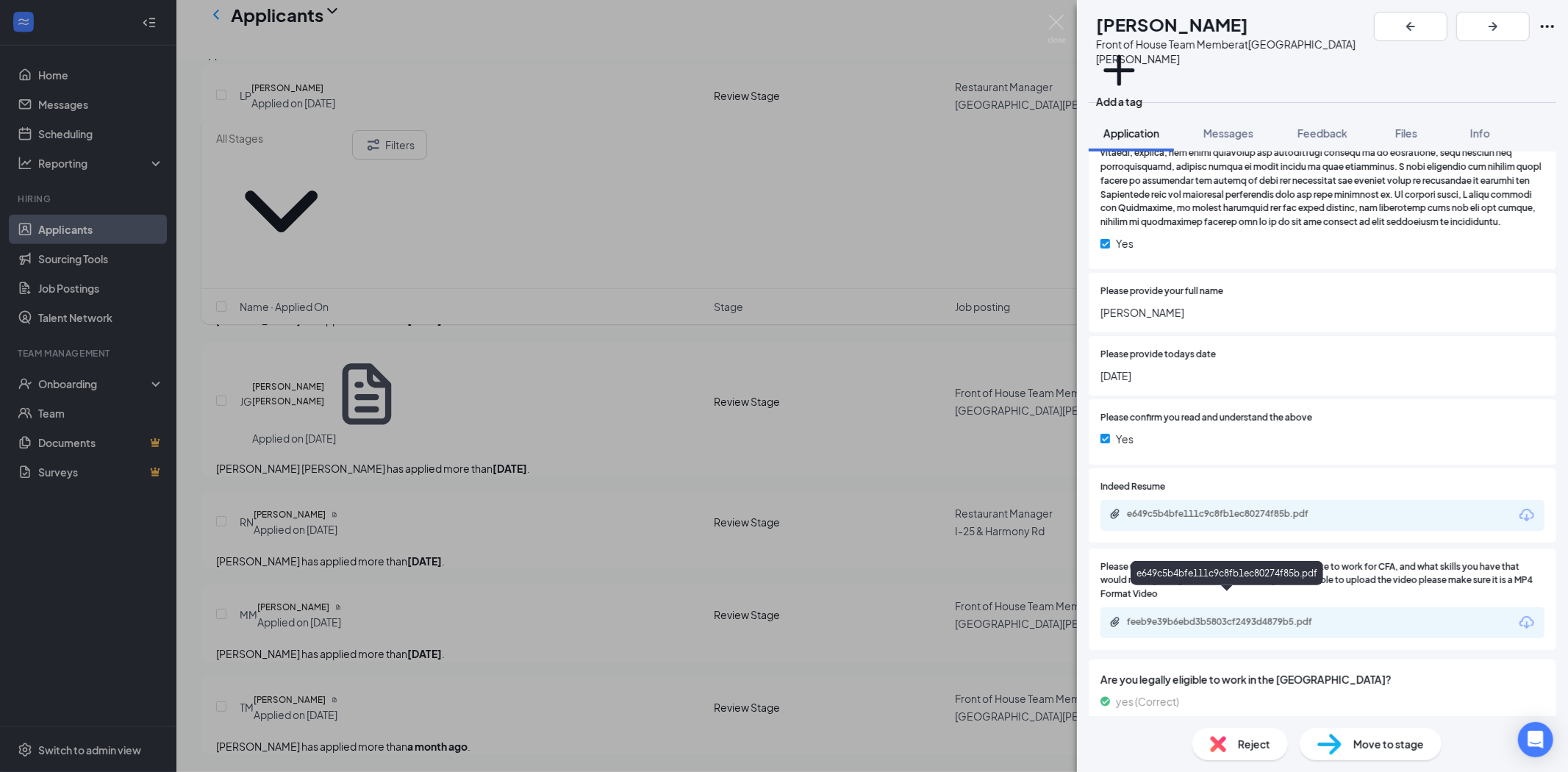
click at [1222, 500] on div "e649c5b4bfe111c9c8fb1ec80274f85b.pdf" at bounding box center [1323, 515] width 444 height 31
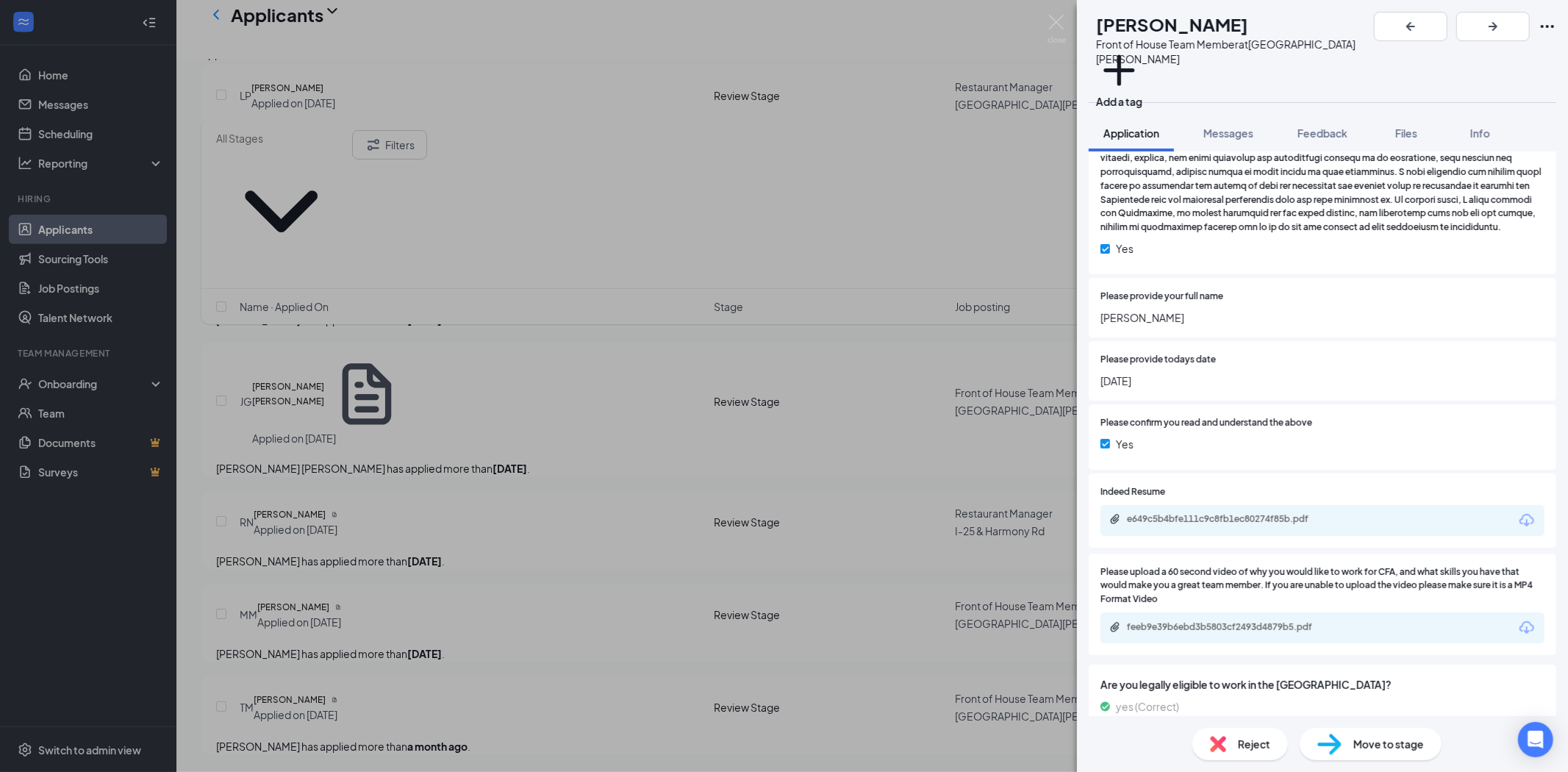
click at [1204, 513] on div "e649c5b4bfe111c9c8fb1ec80274f85b.pdf" at bounding box center [1230, 519] width 206 height 12
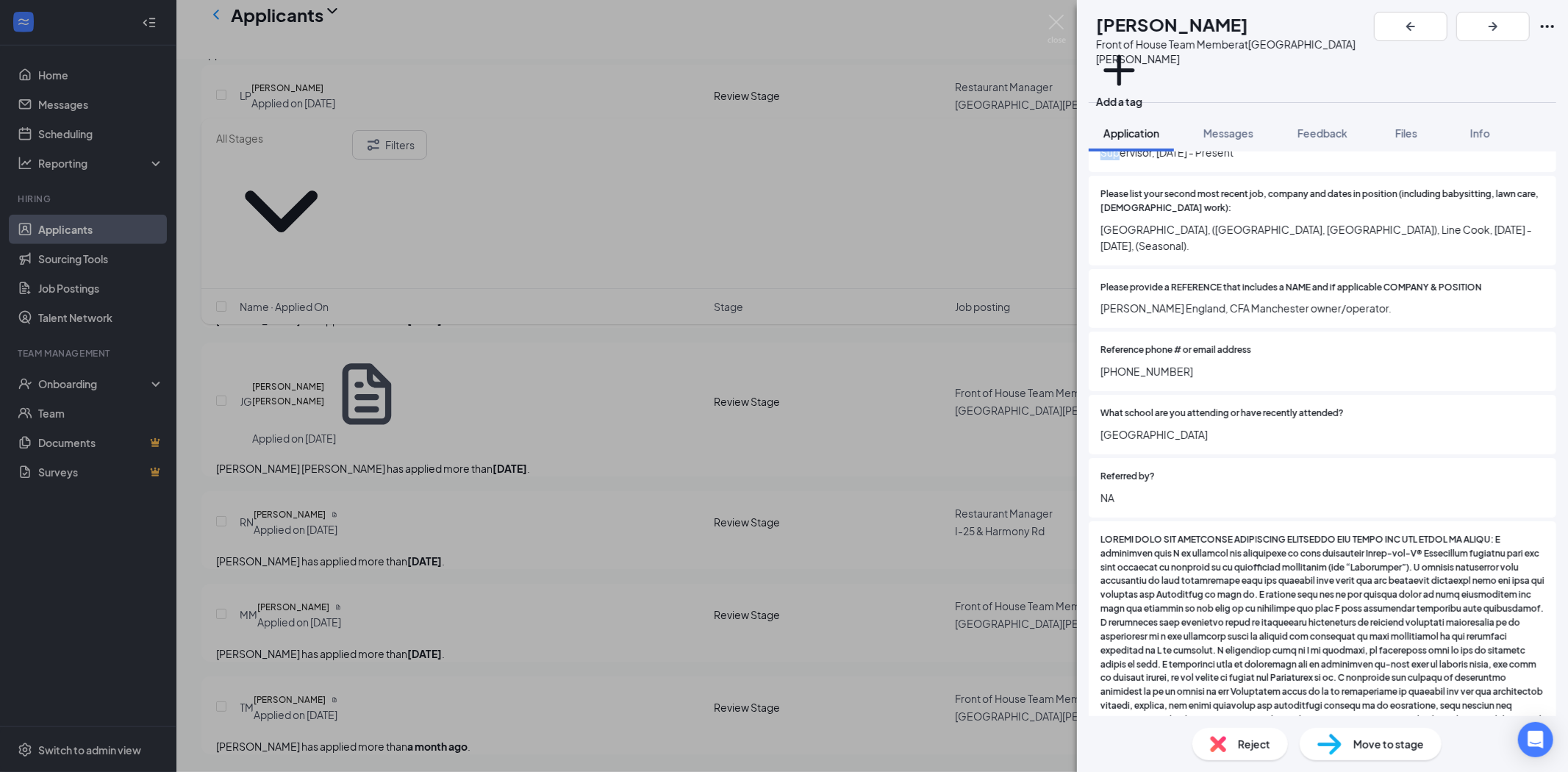
scroll to position [1516, 0]
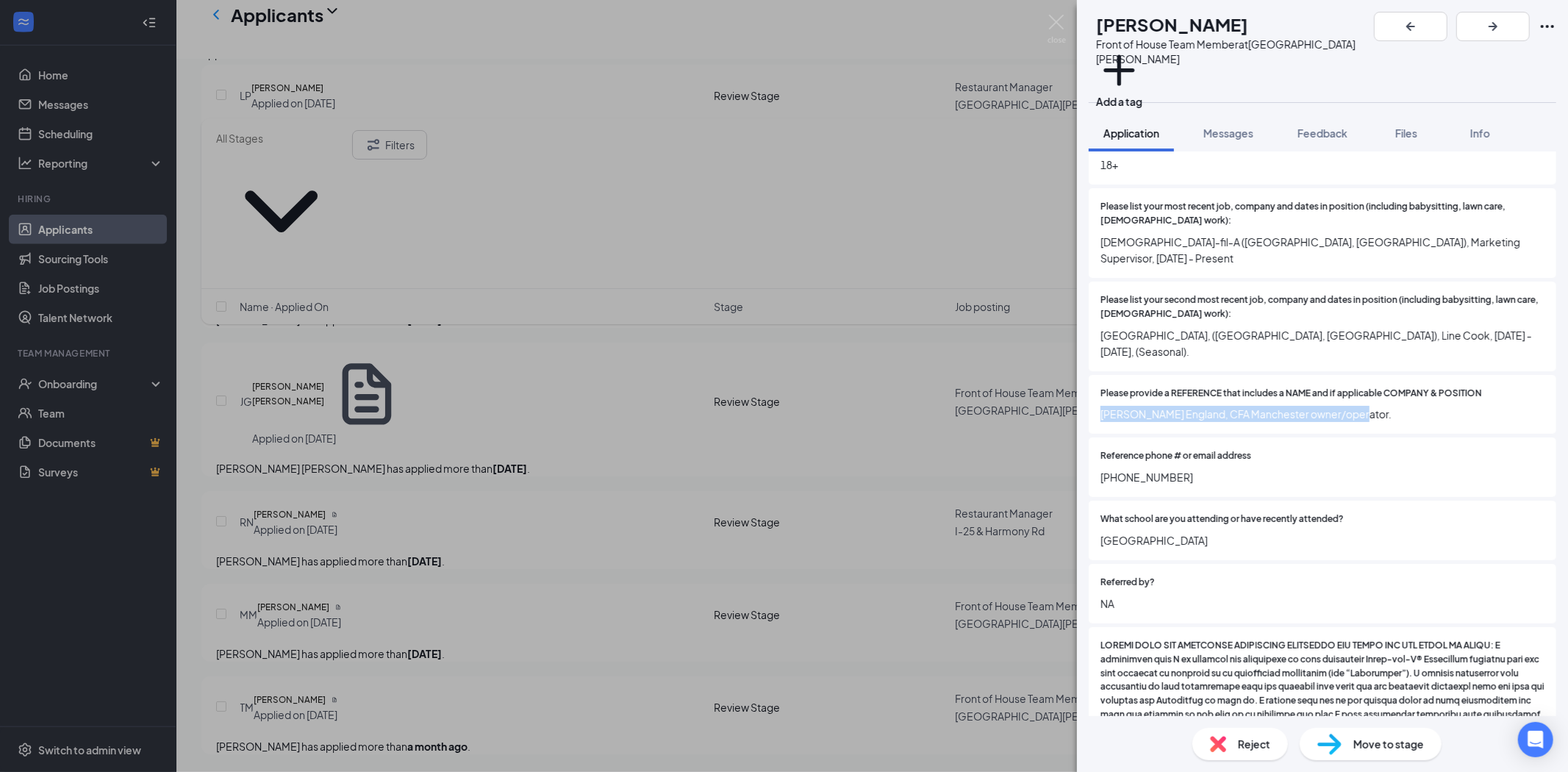
drag, startPoint x: 1099, startPoint y: 365, endPoint x: 1343, endPoint y: 367, distance: 244.0
click at [1366, 375] on div "Please provide a REFERENCE that includes a NAME and if applicable COMPANY & POS…" at bounding box center [1322, 405] width 468 height 60
copy span "[PERSON_NAME] England, CFA Manchester owner/operator."
